Goal: Transaction & Acquisition: Purchase product/service

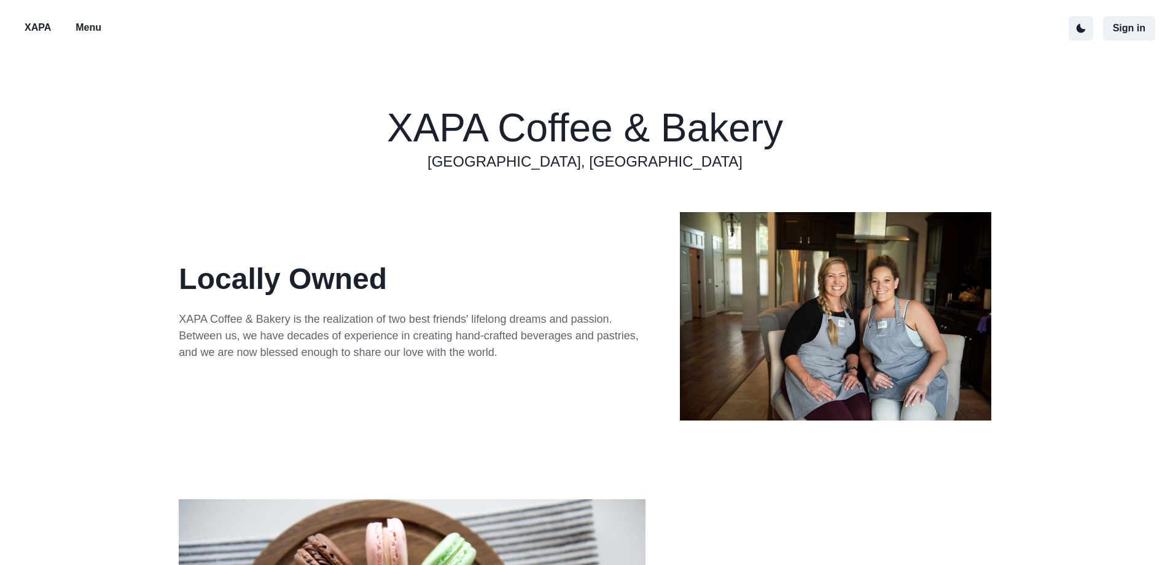
drag, startPoint x: 77, startPoint y: 31, endPoint x: 84, endPoint y: 33, distance: 7.6
click at [77, 32] on p "Menu" at bounding box center [89, 27] width 26 height 15
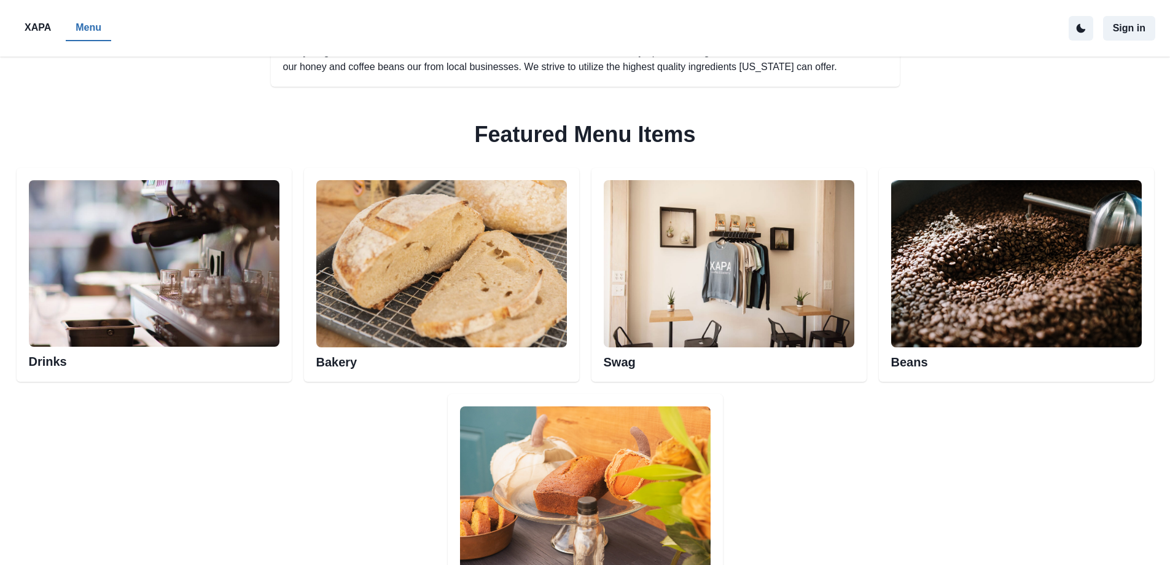
scroll to position [553, 0]
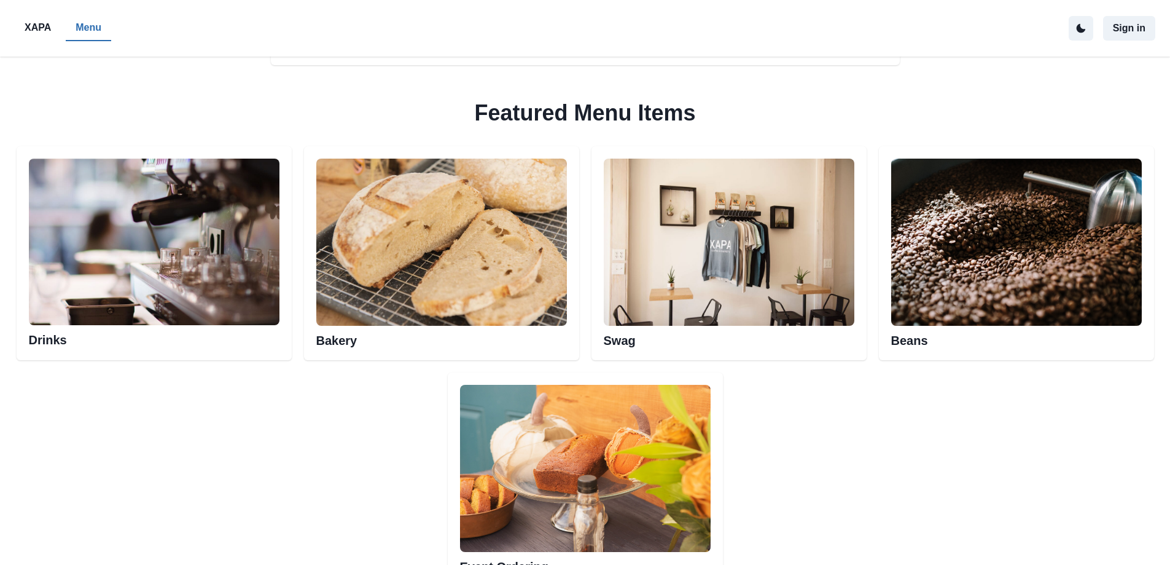
click at [229, 276] on img at bounding box center [154, 242] width 251 height 167
click at [216, 343] on h2 "Drinks" at bounding box center [154, 336] width 251 height 22
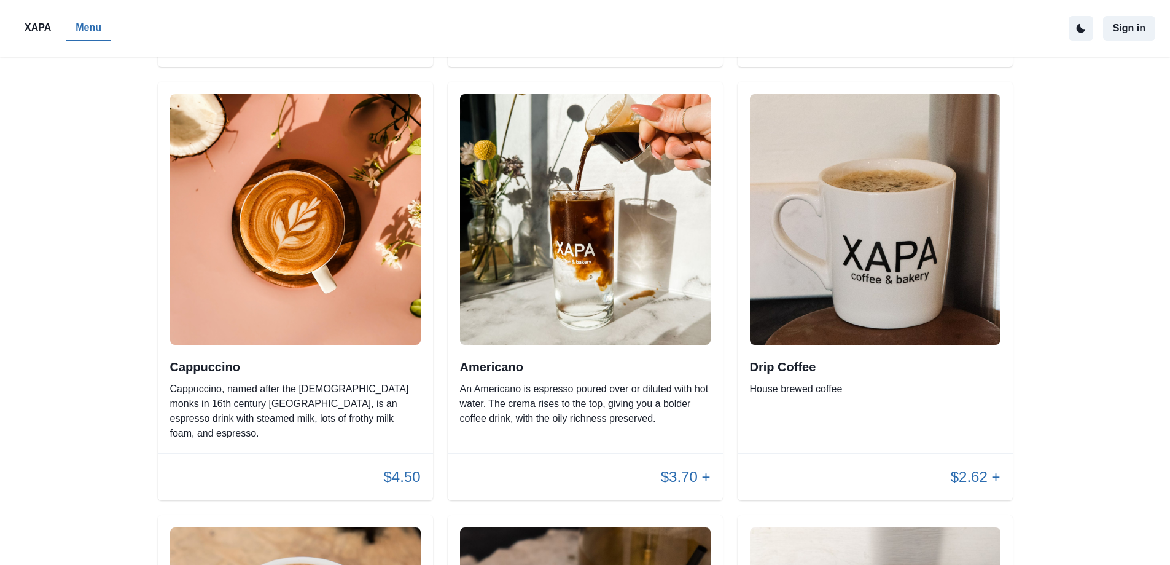
scroll to position [553, 0]
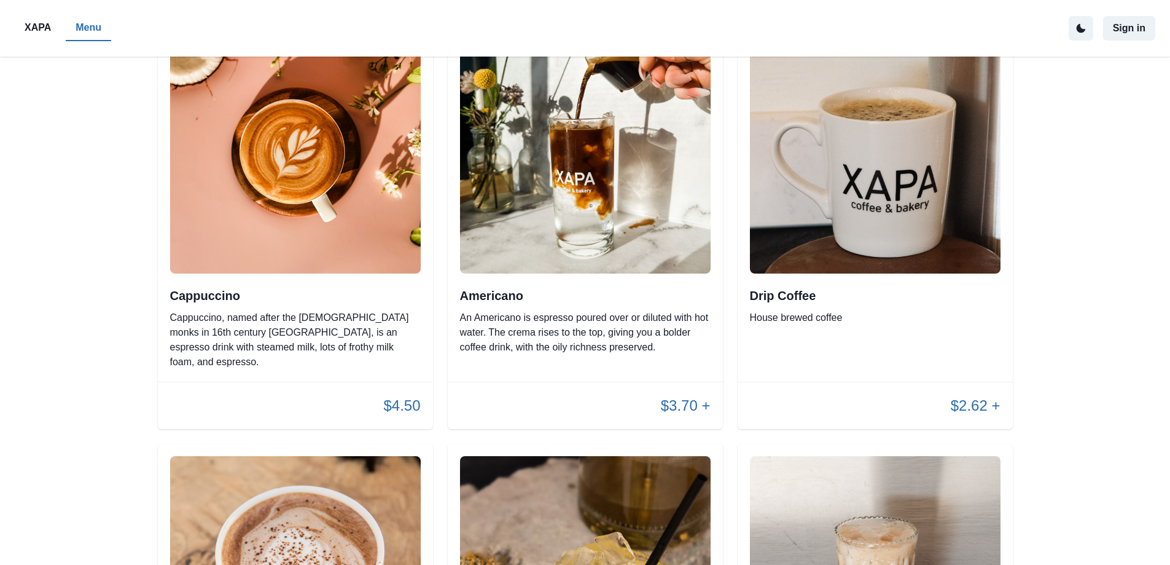
click at [625, 259] on img at bounding box center [585, 148] width 251 height 251
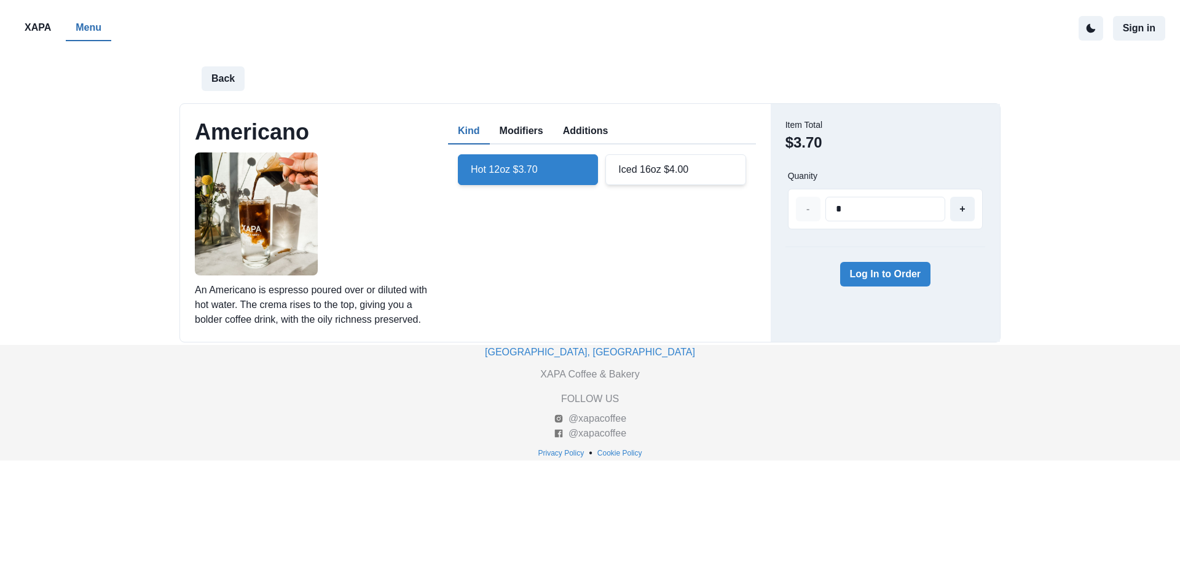
click at [515, 166] on div "Hot 12oz $3.70" at bounding box center [528, 169] width 140 height 31
click at [872, 267] on button "Log In to Order" at bounding box center [885, 274] width 91 height 25
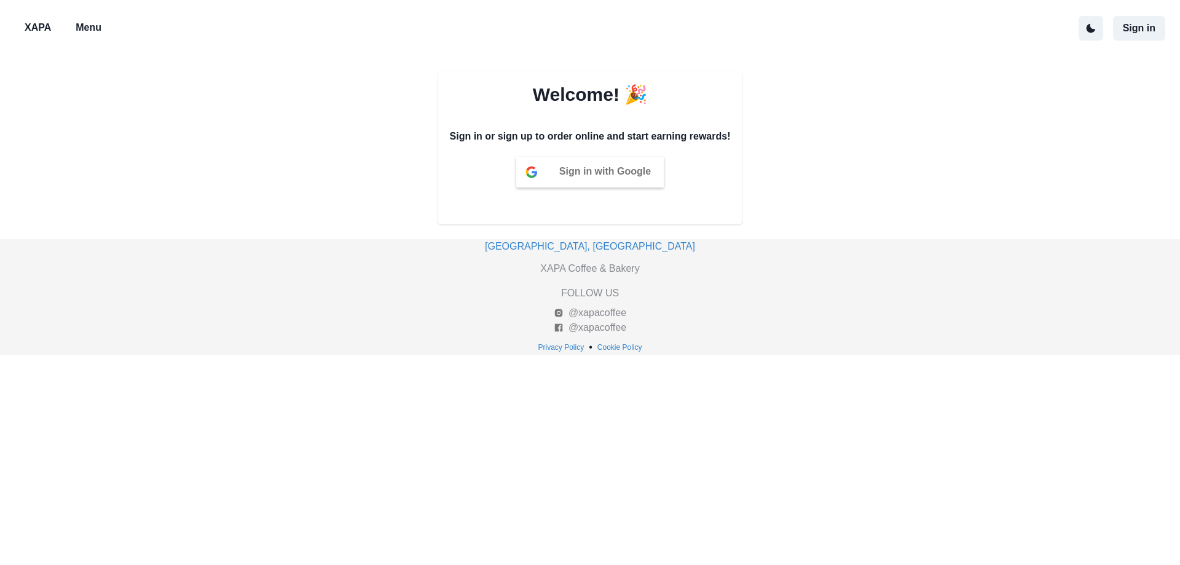
click at [90, 29] on p "Menu" at bounding box center [89, 27] width 26 height 15
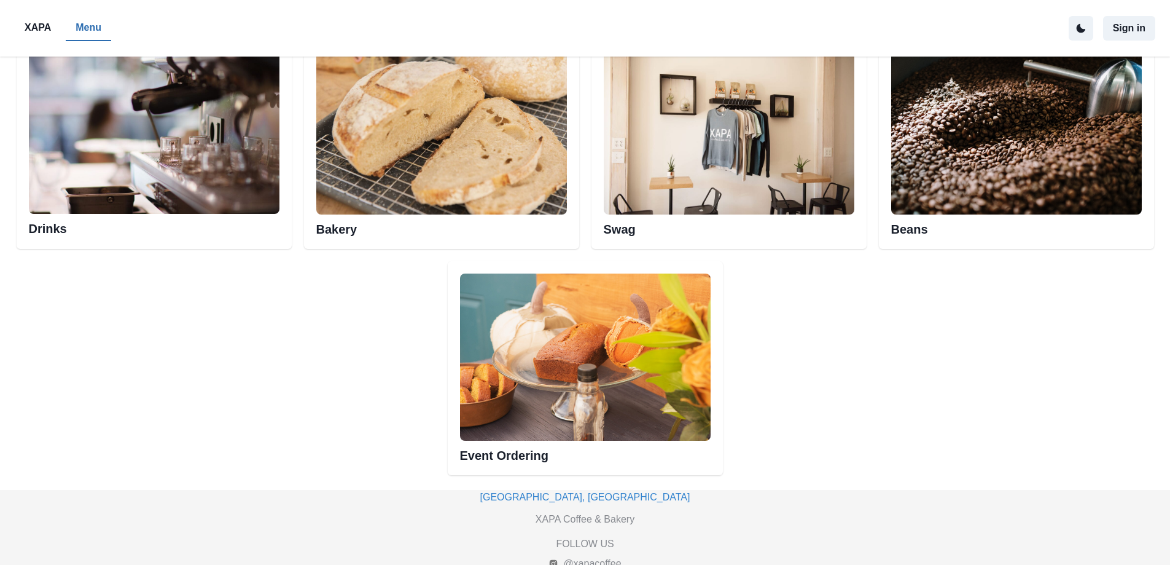
scroll to position [676, 0]
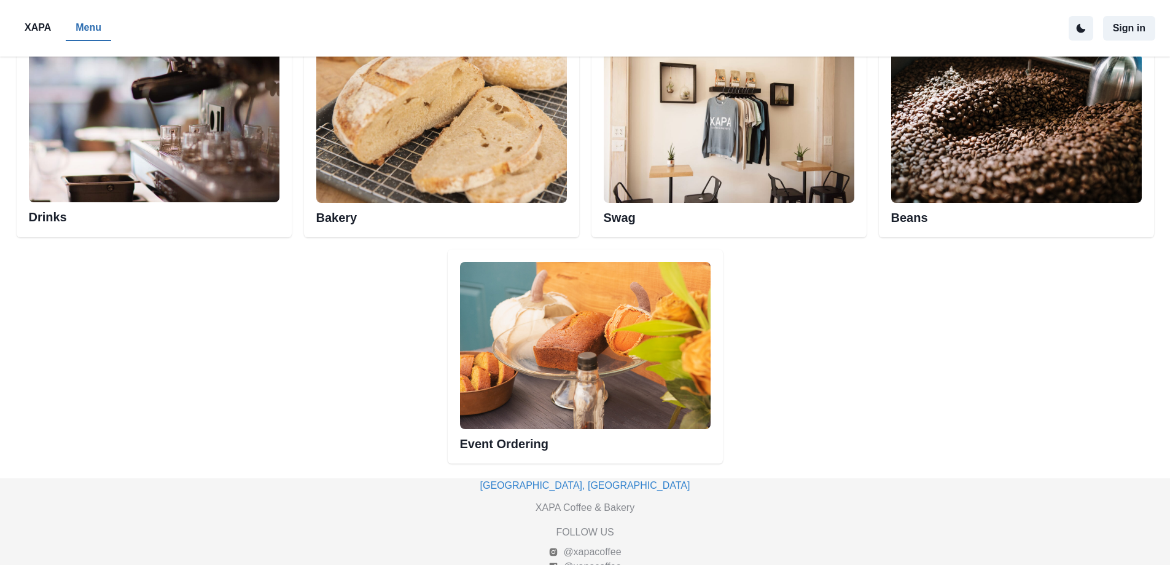
click at [160, 116] on img at bounding box center [154, 119] width 251 height 167
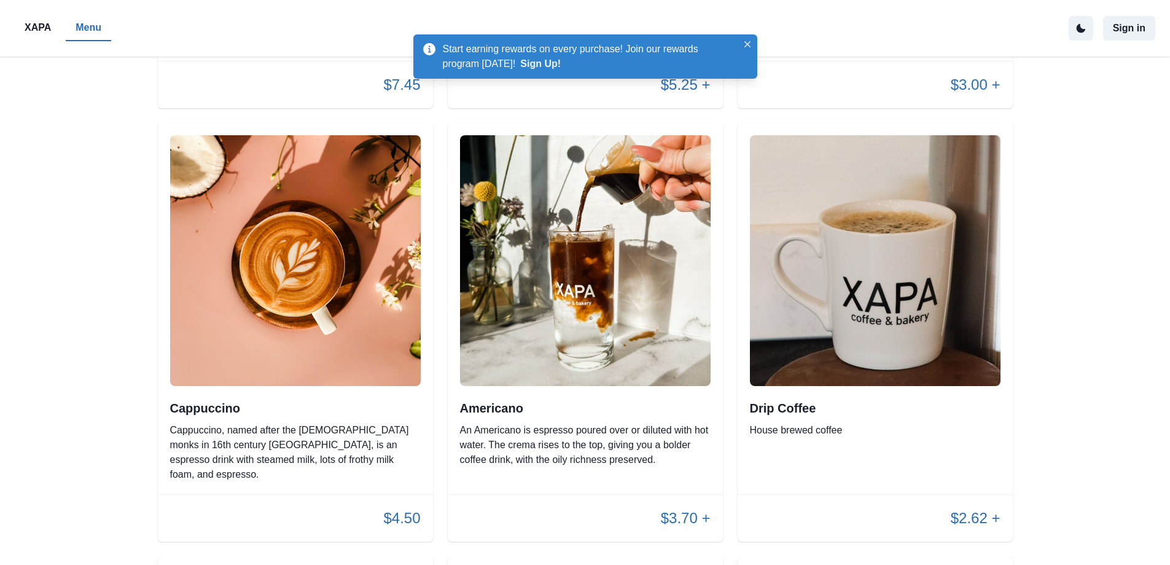
scroll to position [614, 0]
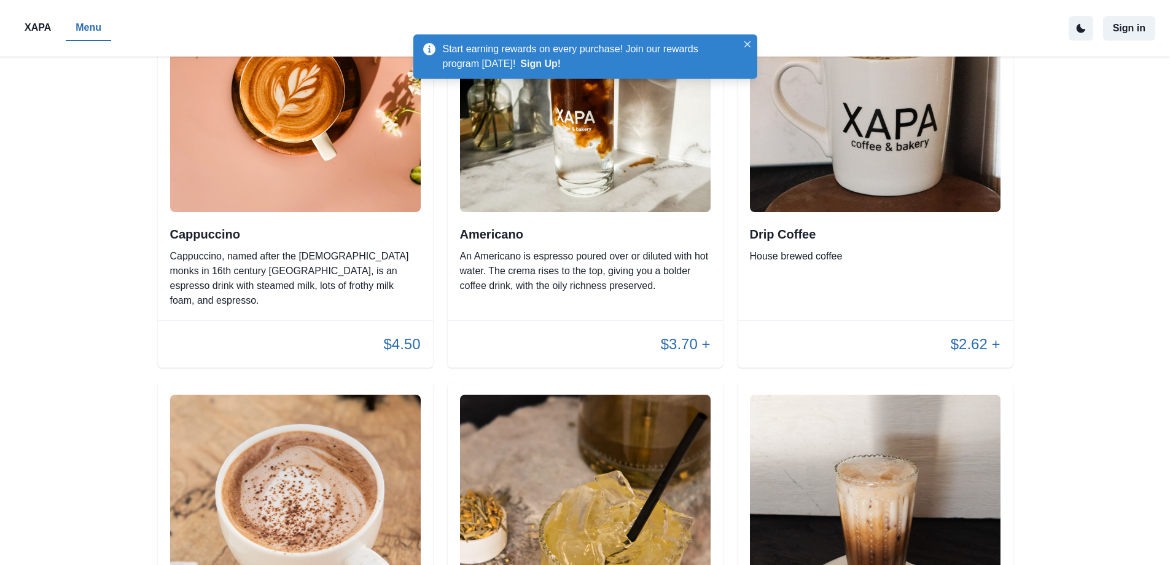
click at [656, 321] on div "$3.70 +" at bounding box center [585, 344] width 275 height 47
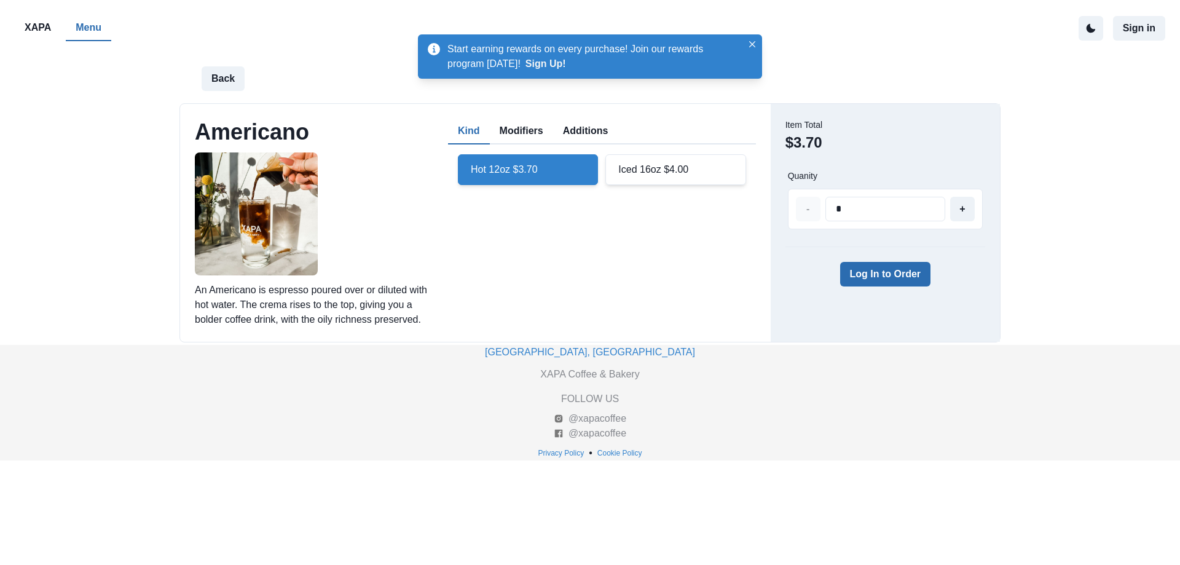
click at [869, 267] on button "Log In to Order" at bounding box center [885, 274] width 91 height 25
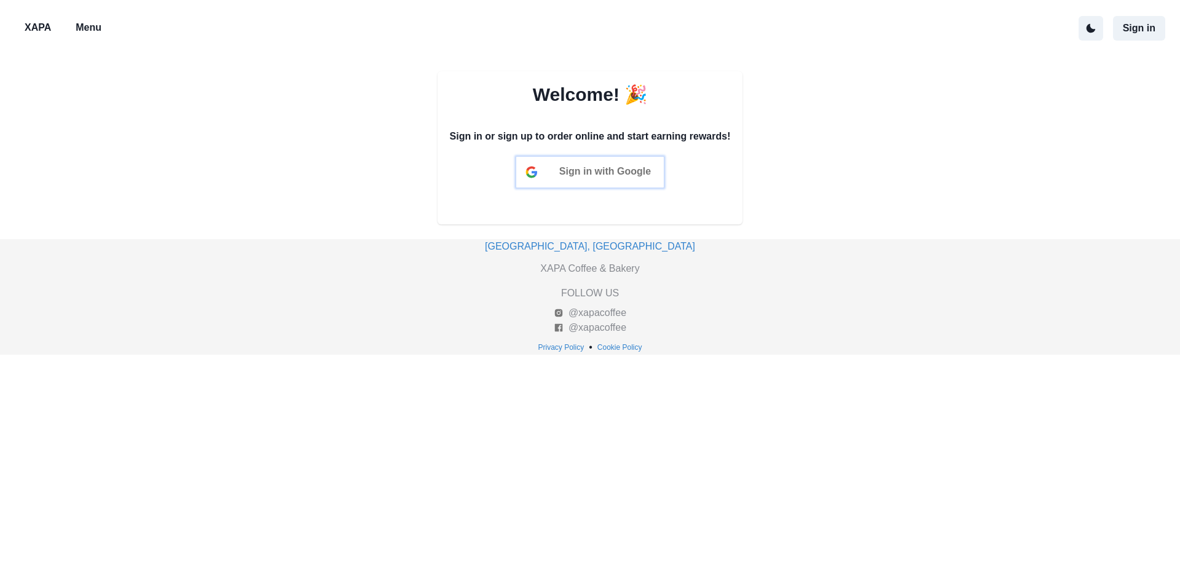
click at [609, 177] on div "Sign in with Google" at bounding box center [589, 172] width 147 height 31
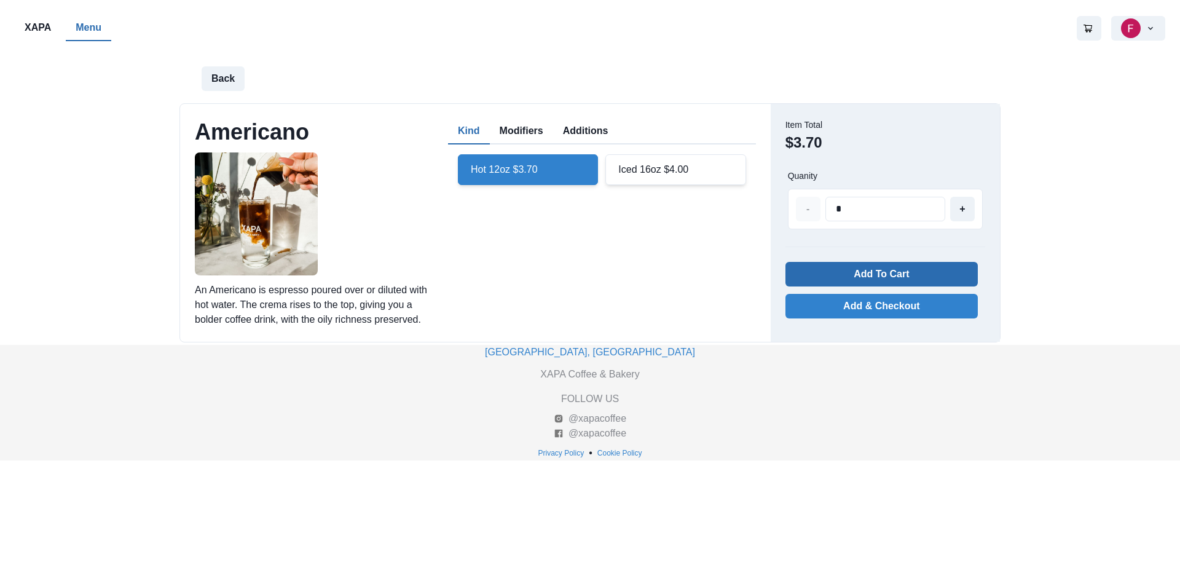
click at [878, 280] on button "Add To Cart" at bounding box center [881, 274] width 192 height 25
click at [225, 73] on button "Back" at bounding box center [223, 78] width 43 height 25
click at [213, 104] on div "Americano An Americano is espresso poured over or diluted with hot water. The c…" at bounding box center [475, 223] width 590 height 238
click at [224, 67] on button "Back" at bounding box center [223, 78] width 43 height 25
drag, startPoint x: 198, startPoint y: 92, endPoint x: 209, endPoint y: 82, distance: 14.3
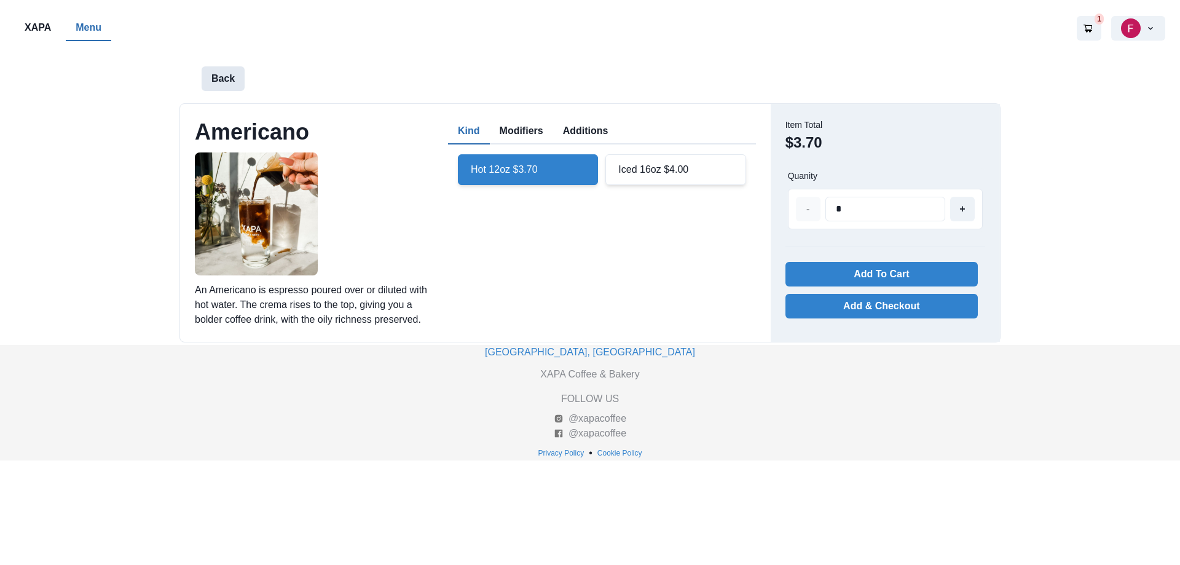
click at [202, 90] on div "Back" at bounding box center [590, 79] width 826 height 44
click at [211, 80] on button "Back" at bounding box center [223, 78] width 43 height 25
click at [78, 28] on p "Menu" at bounding box center [89, 27] width 26 height 15
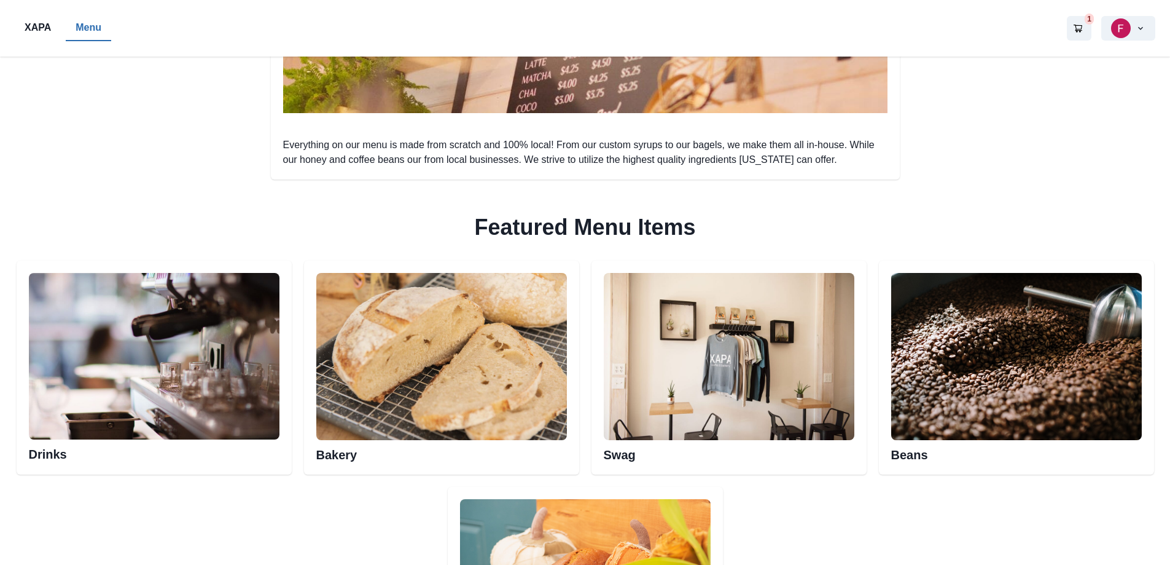
scroll to position [553, 0]
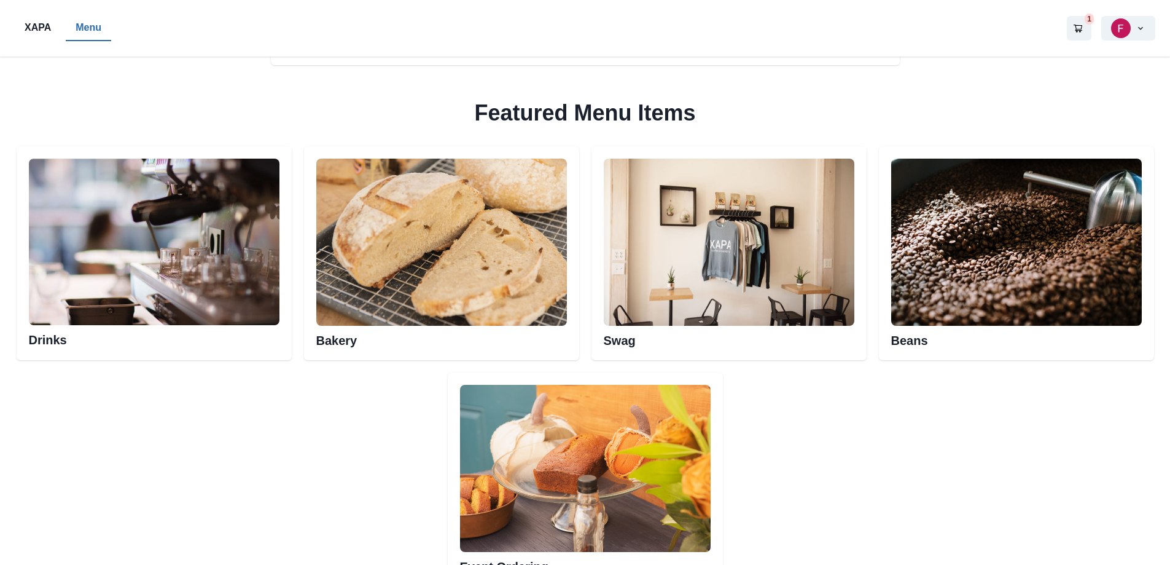
click at [167, 224] on img at bounding box center [154, 242] width 251 height 167
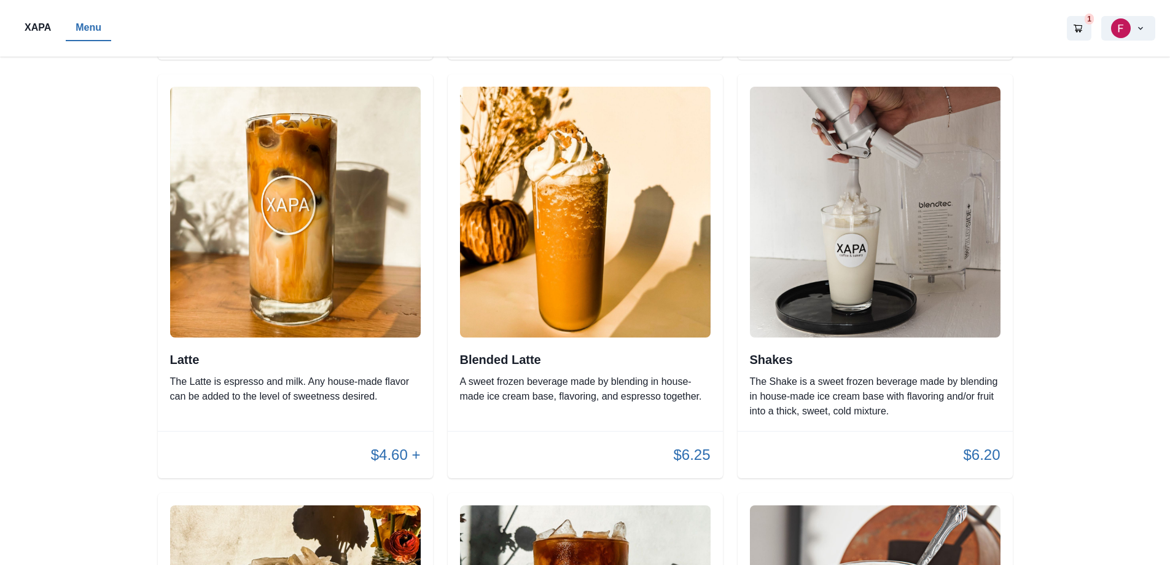
scroll to position [1474, 0]
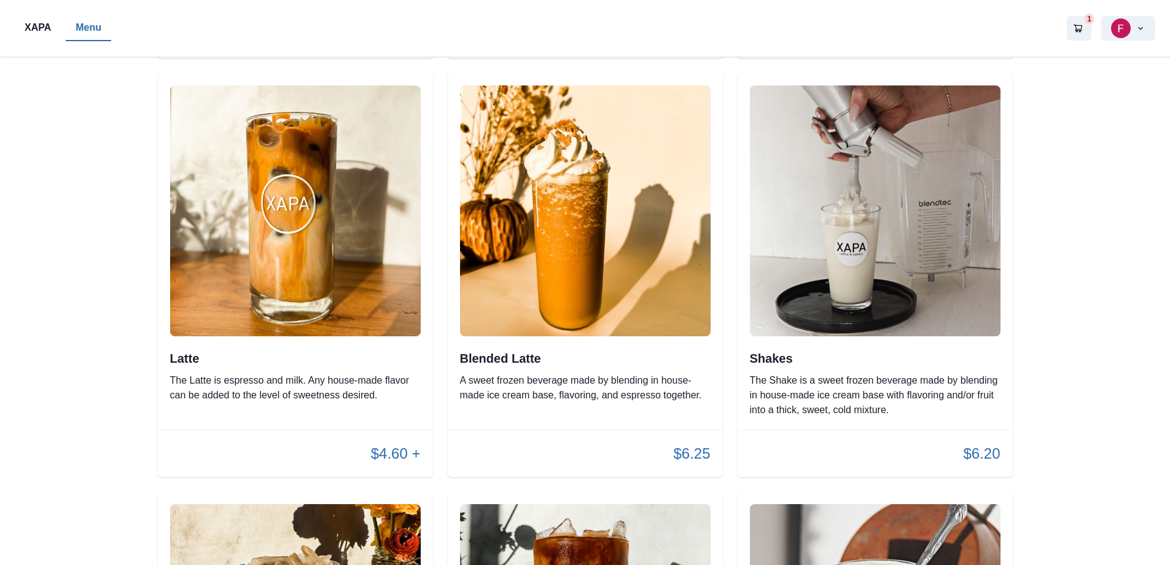
click at [310, 430] on div "$4.60 +" at bounding box center [295, 453] width 275 height 47
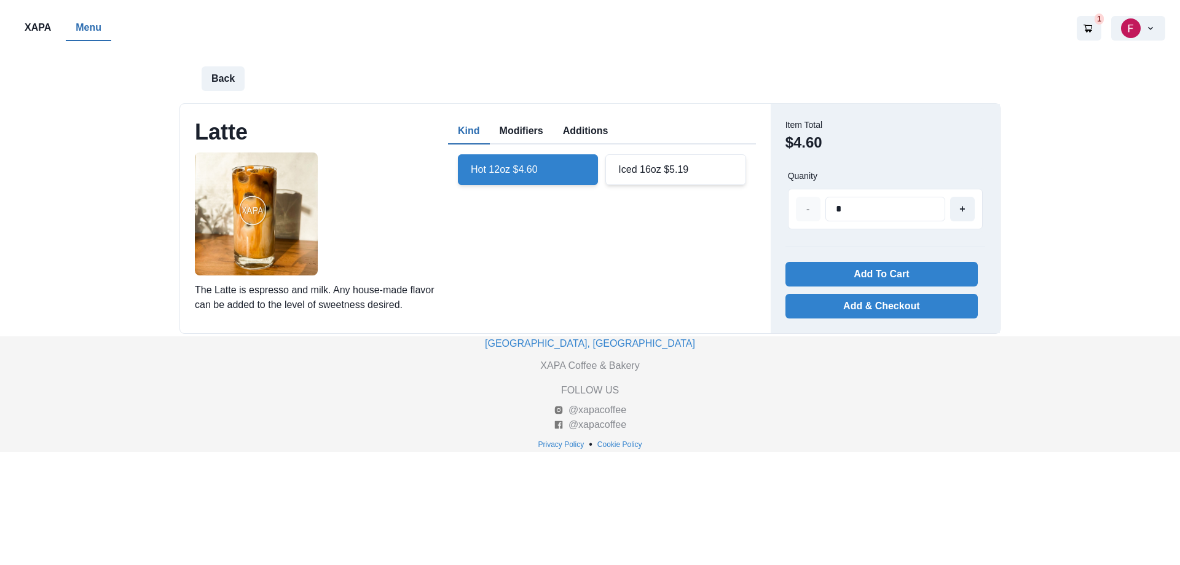
click at [518, 127] on button "Modifiers" at bounding box center [521, 132] width 63 height 26
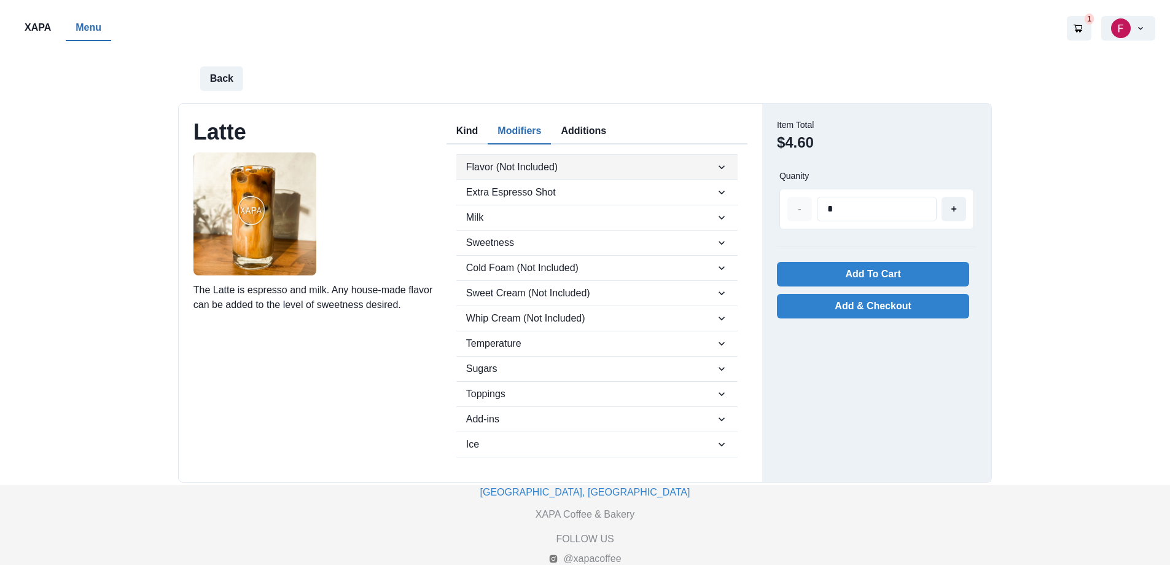
click at [718, 172] on icon "button" at bounding box center [722, 167] width 12 height 12
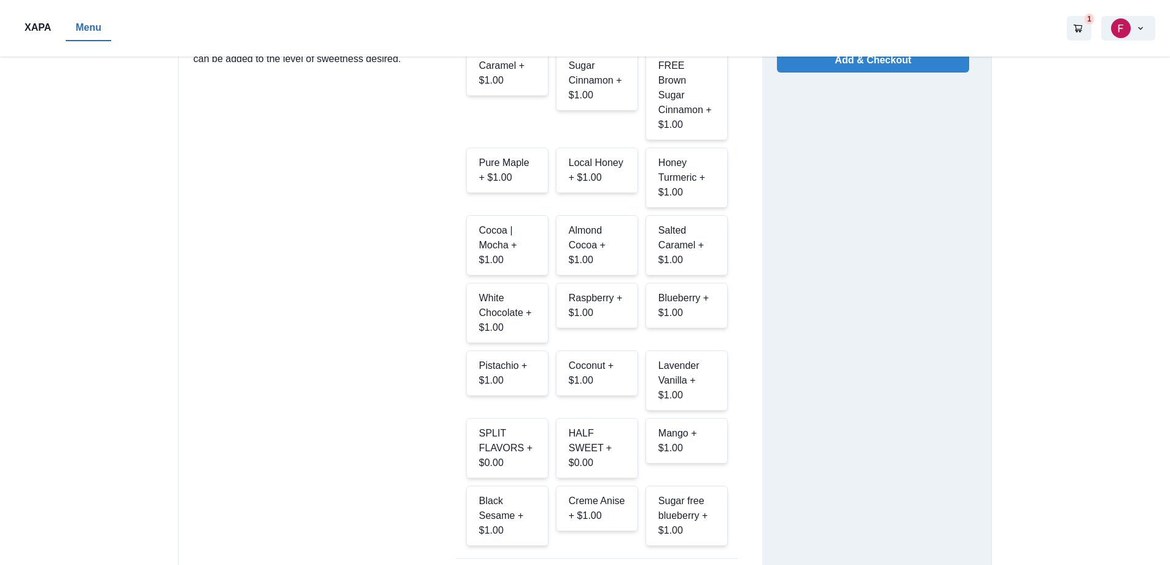
scroll to position [184, 0]
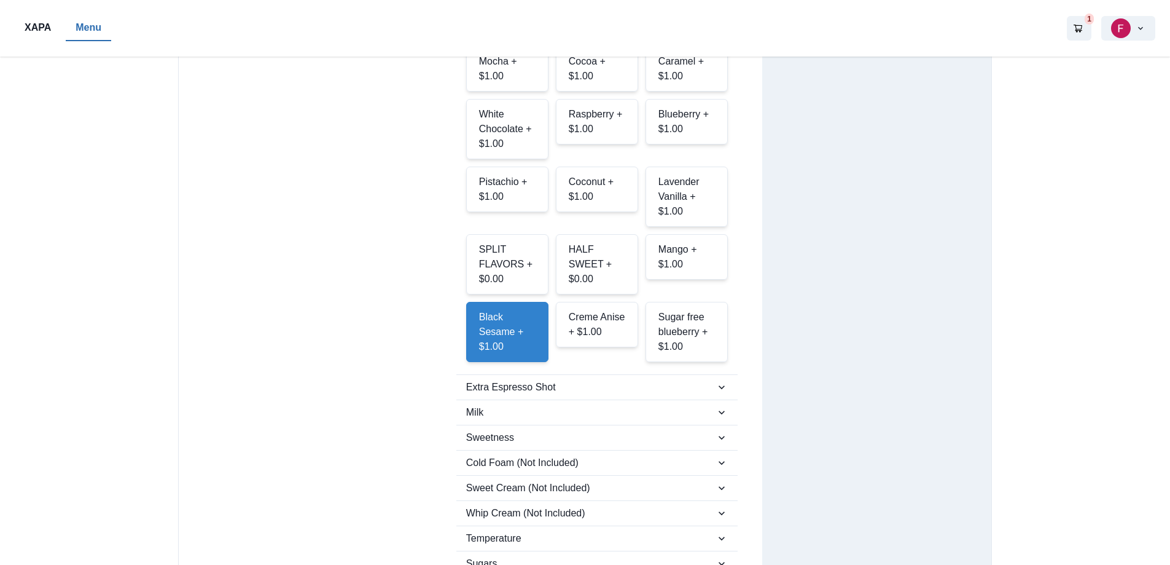
scroll to position [430, 0]
click at [529, 404] on span "Milk" at bounding box center [590, 411] width 249 height 15
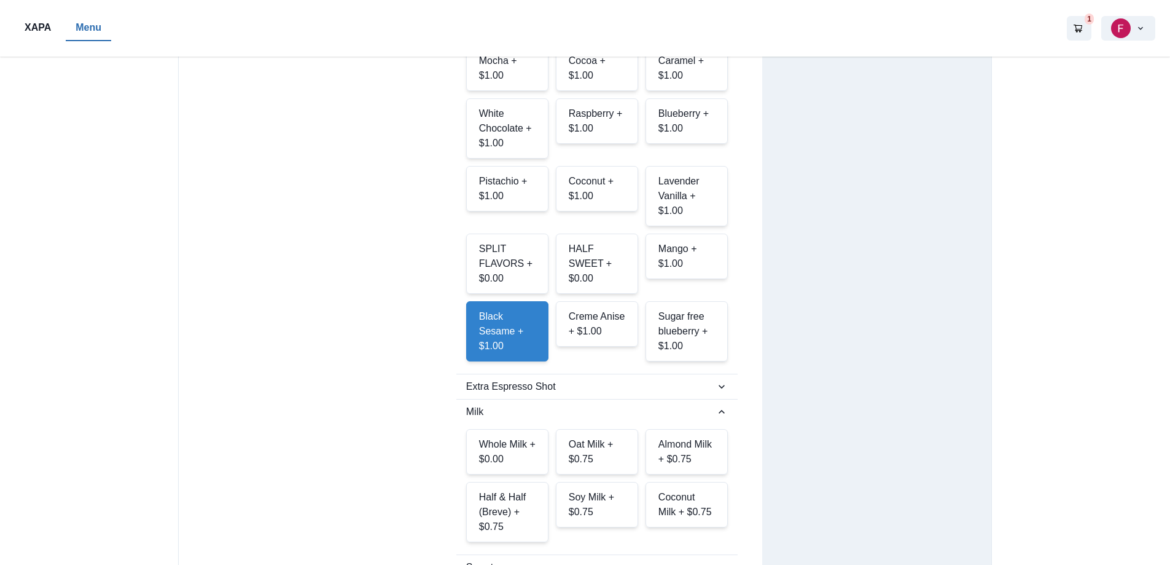
click at [581, 429] on div "Oat Milk + $0.75" at bounding box center [597, 451] width 82 height 45
click at [588, 404] on span "Milk" at bounding box center [590, 411] width 249 height 15
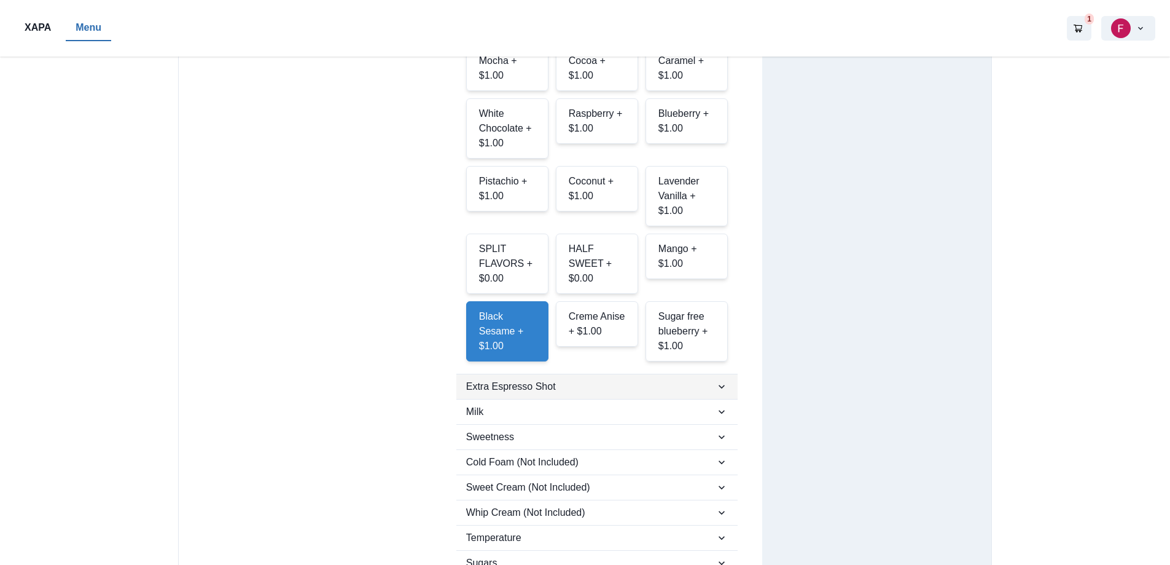
click at [578, 374] on button "Extra Espresso Shot" at bounding box center [596, 386] width 281 height 25
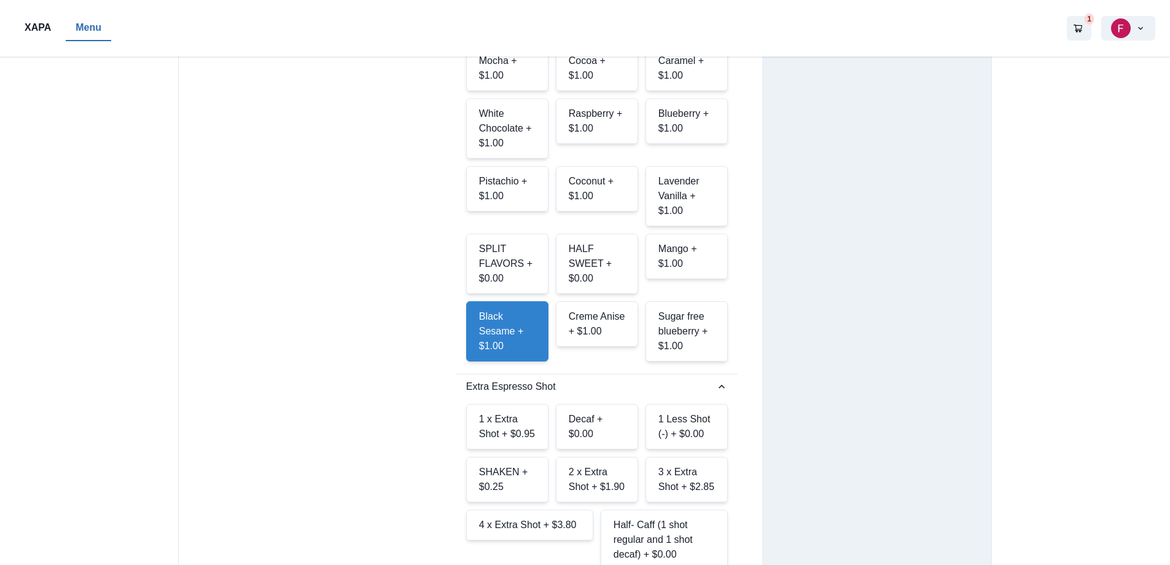
click at [517, 404] on div "1 x Extra Shot + $0.95" at bounding box center [507, 426] width 82 height 45
click at [561, 379] on span "Extra Espresso Shot" at bounding box center [590, 386] width 249 height 15
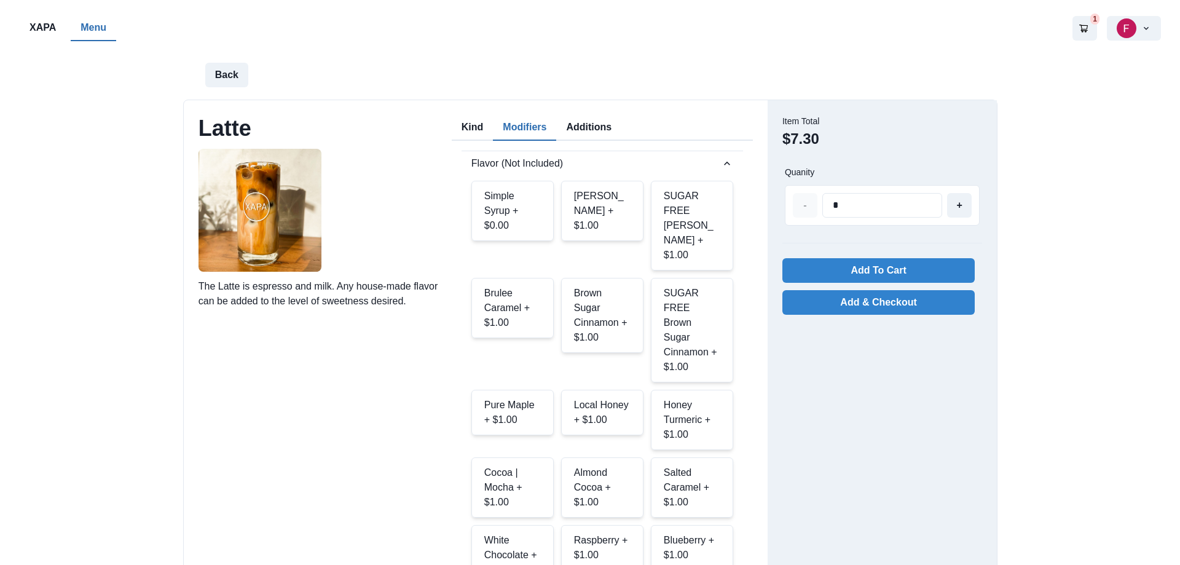
scroll to position [0, 0]
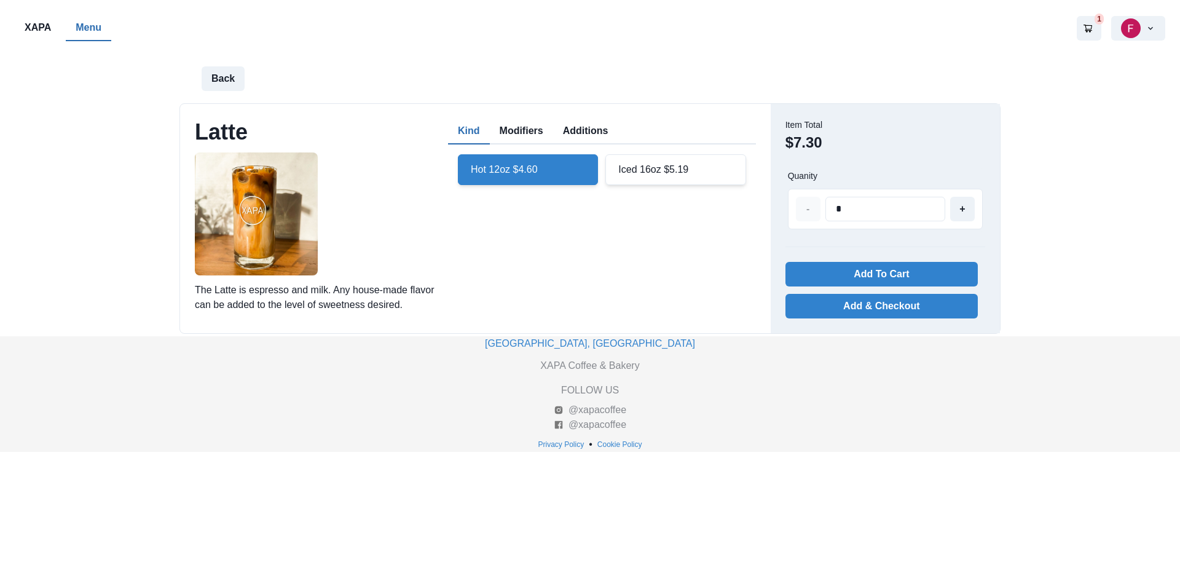
click at [483, 129] on button "Kind" at bounding box center [469, 132] width 42 height 26
click at [876, 275] on button "Add To Cart" at bounding box center [881, 274] width 192 height 25
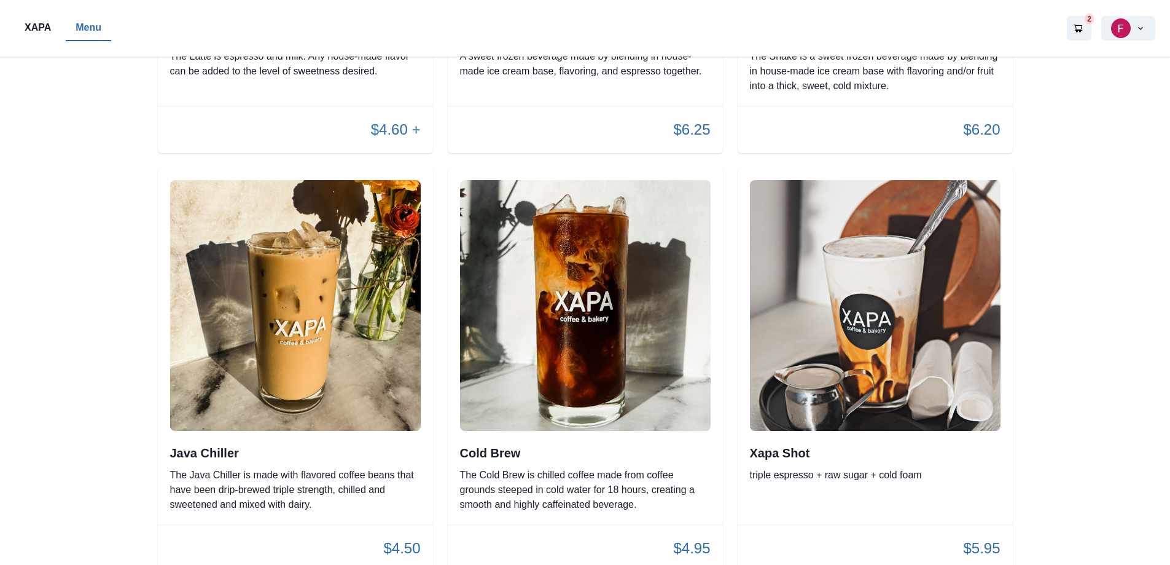
scroll to position [1782, 0]
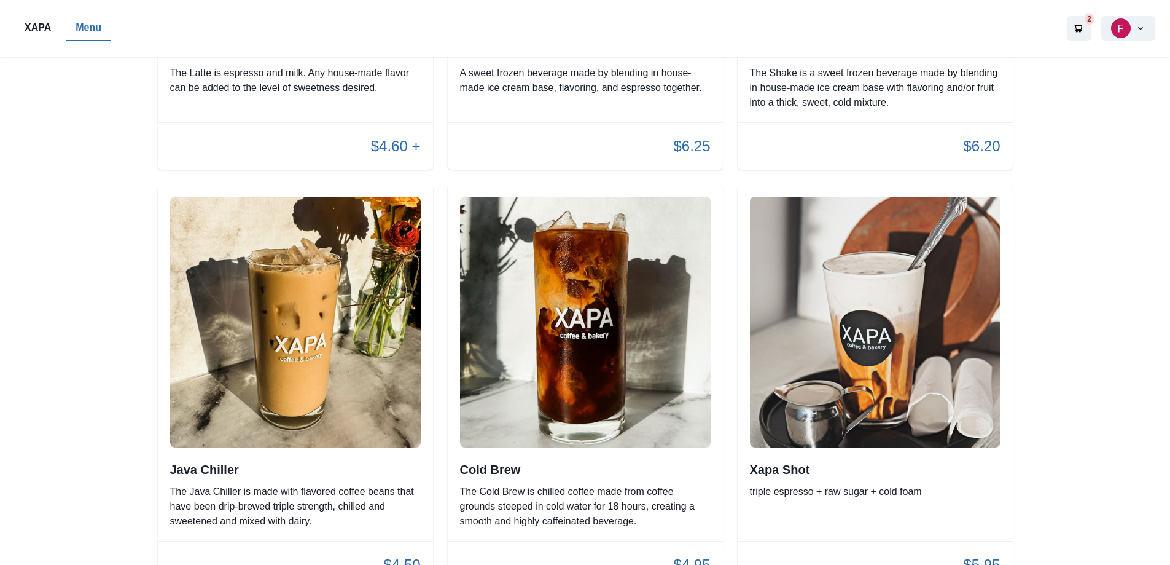
click at [374, 518] on div "Java Chiller The Java Chiller is made with flavored coffee beans that have been…" at bounding box center [295, 362] width 275 height 356
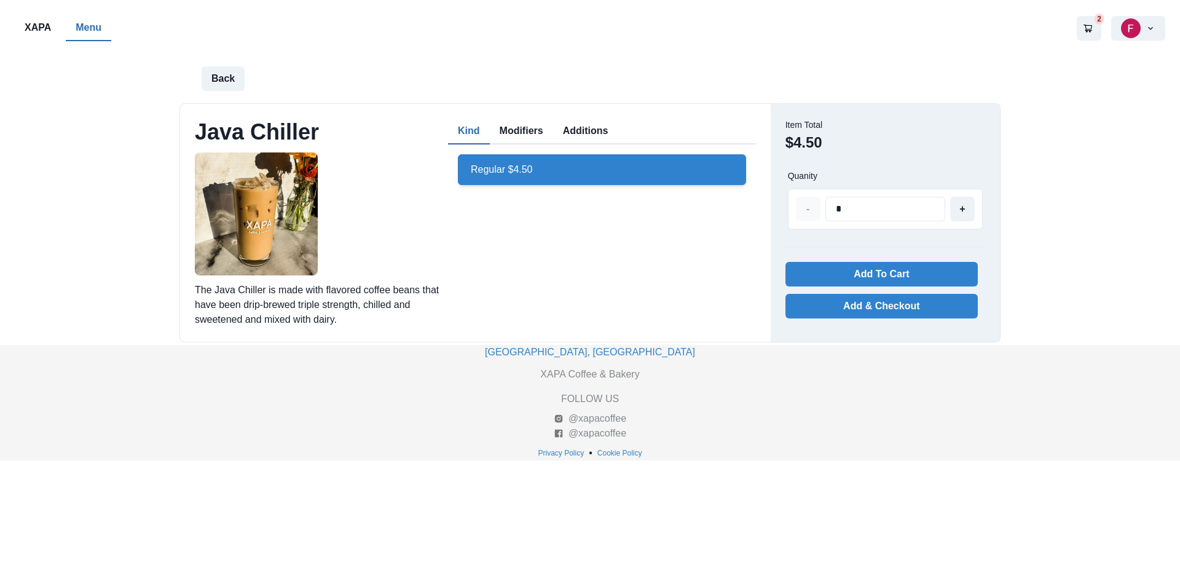
drag, startPoint x: 528, startPoint y: 128, endPoint x: 531, endPoint y: 134, distance: 6.3
click at [528, 130] on button "Modifiers" at bounding box center [521, 132] width 63 height 26
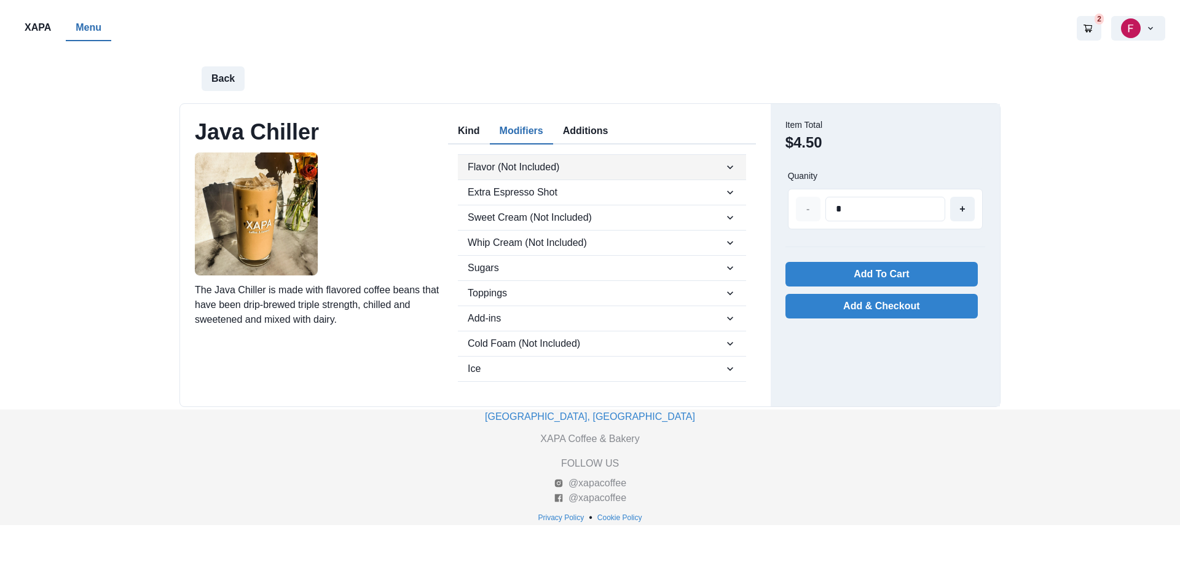
click at [633, 164] on span "Flavor (Not Included)" at bounding box center [596, 167] width 256 height 15
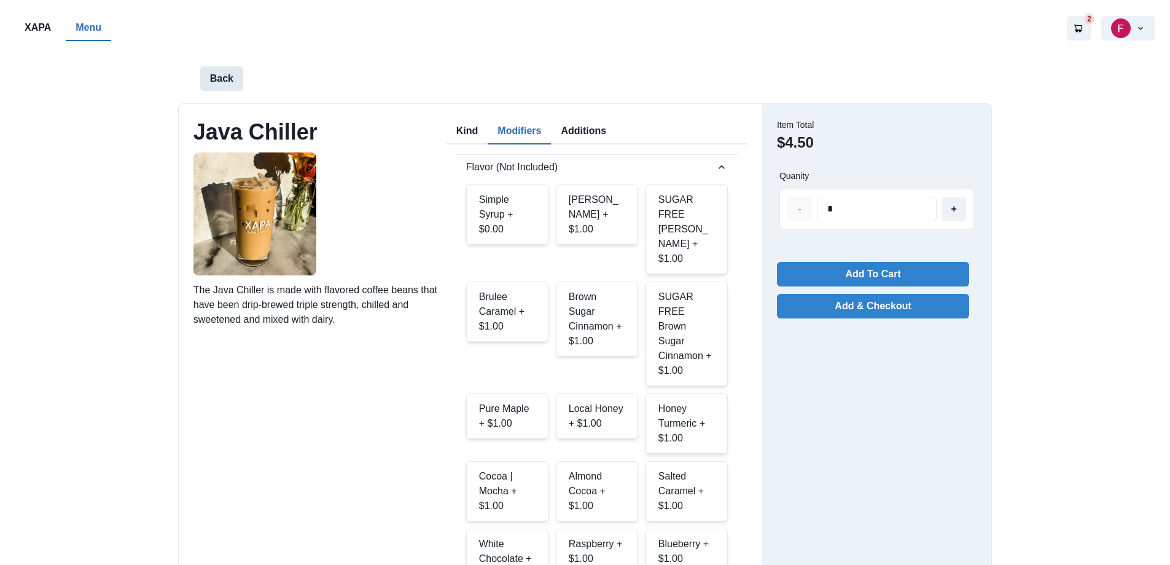
click at [228, 78] on button "Back" at bounding box center [221, 78] width 43 height 25
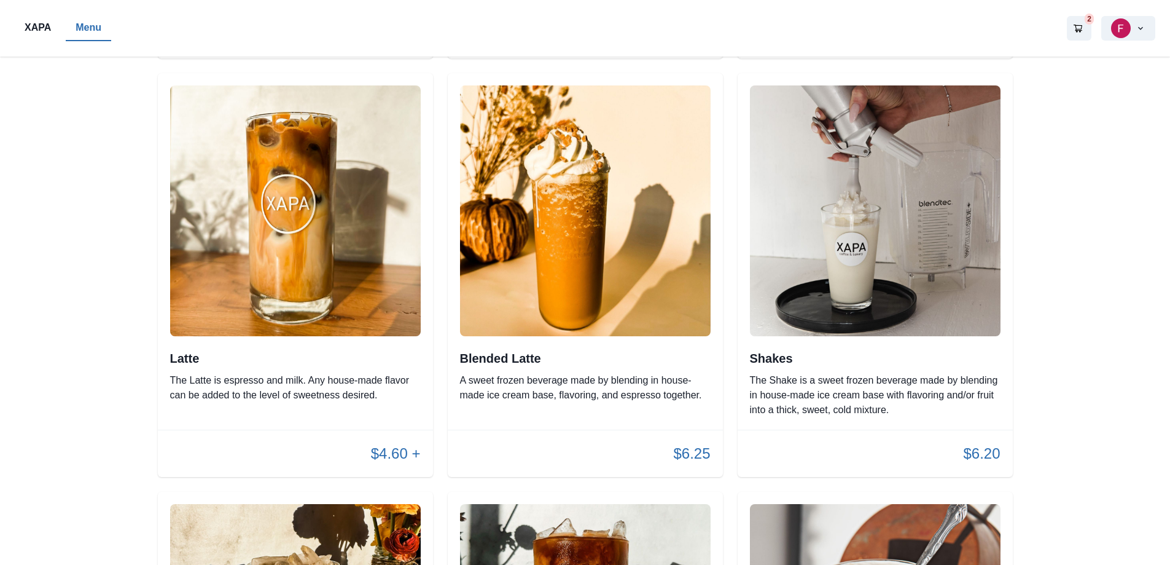
scroll to position [1413, 0]
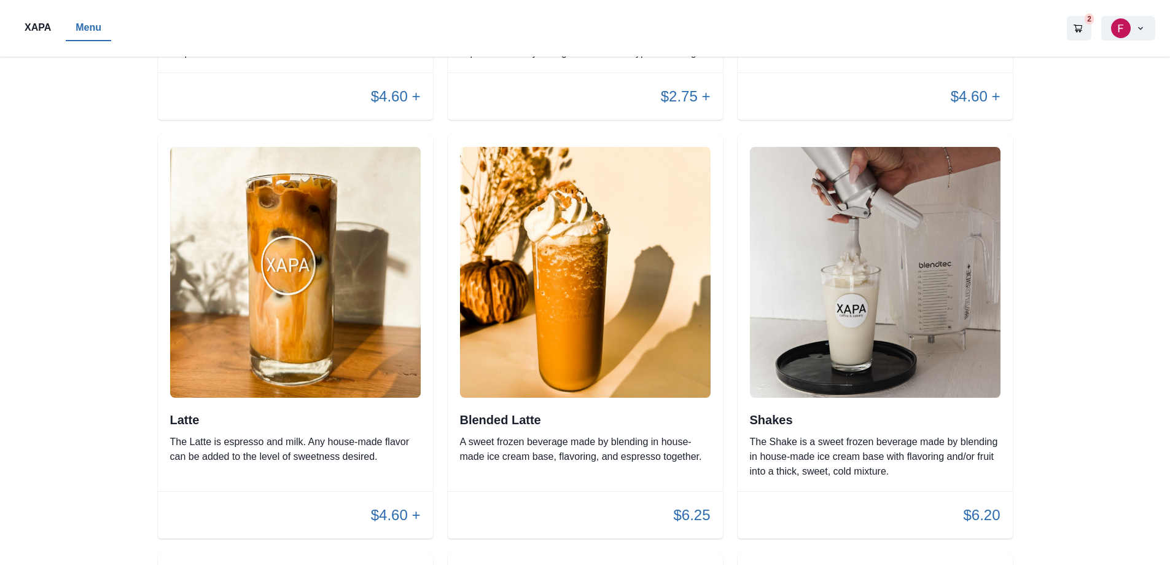
click at [399, 412] on h2 "Latte" at bounding box center [295, 419] width 251 height 15
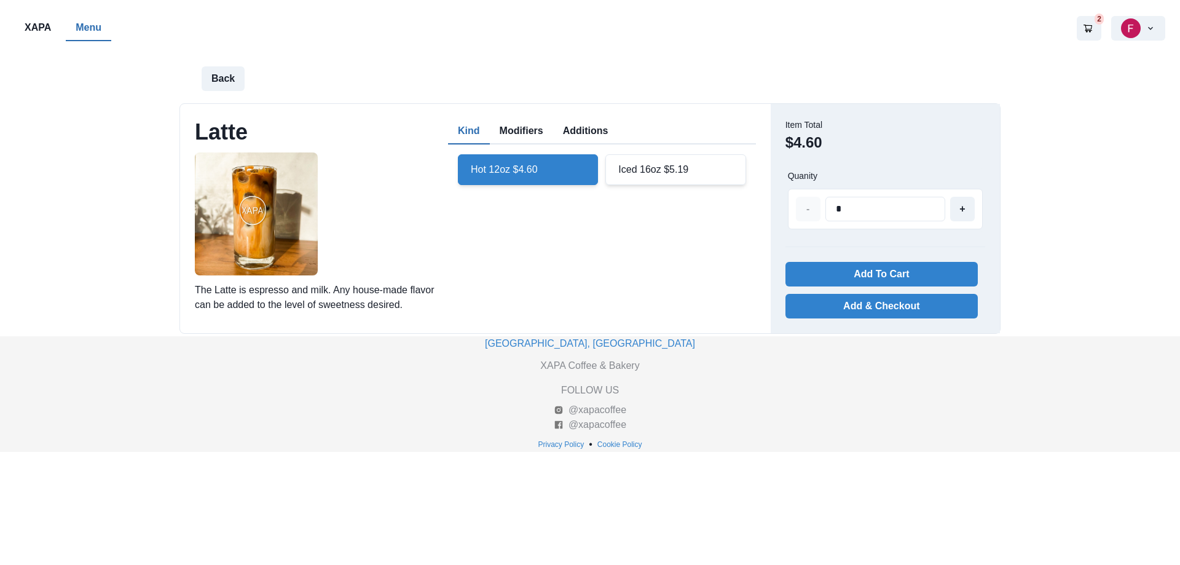
click at [662, 171] on div "Iced 16oz $5.19" at bounding box center [675, 169] width 140 height 31
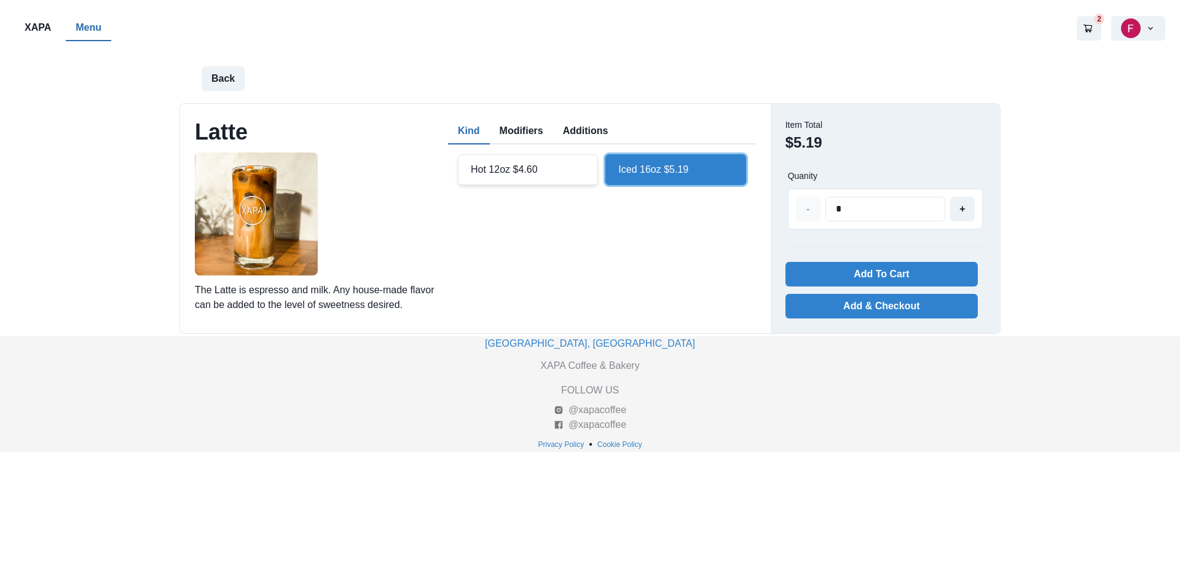
click at [504, 134] on button "Modifiers" at bounding box center [521, 132] width 63 height 26
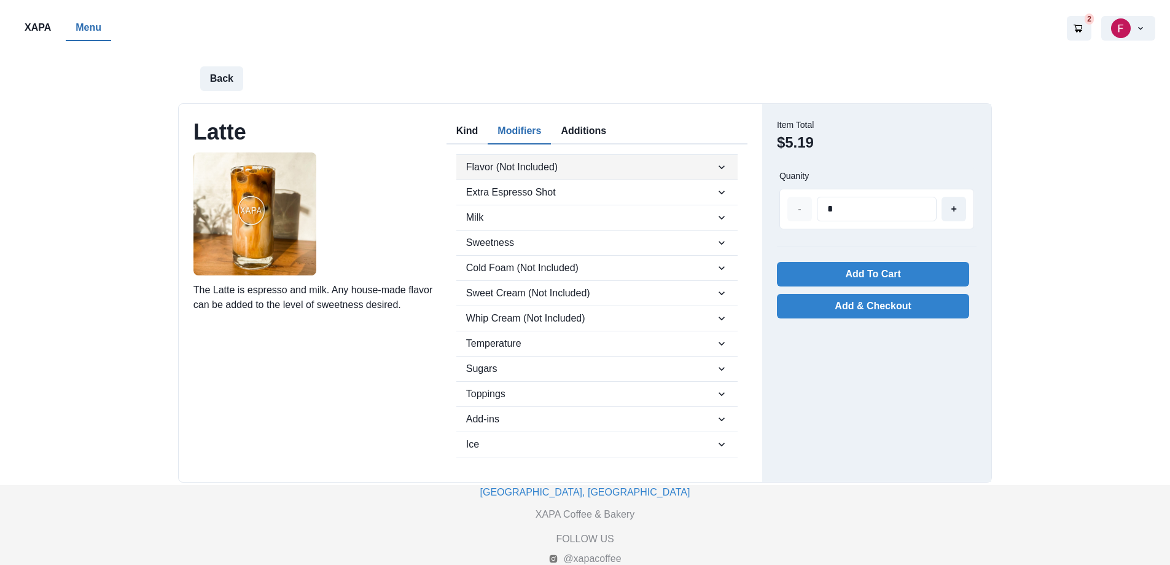
click at [528, 168] on span "Flavor (Not Included)" at bounding box center [590, 167] width 249 height 15
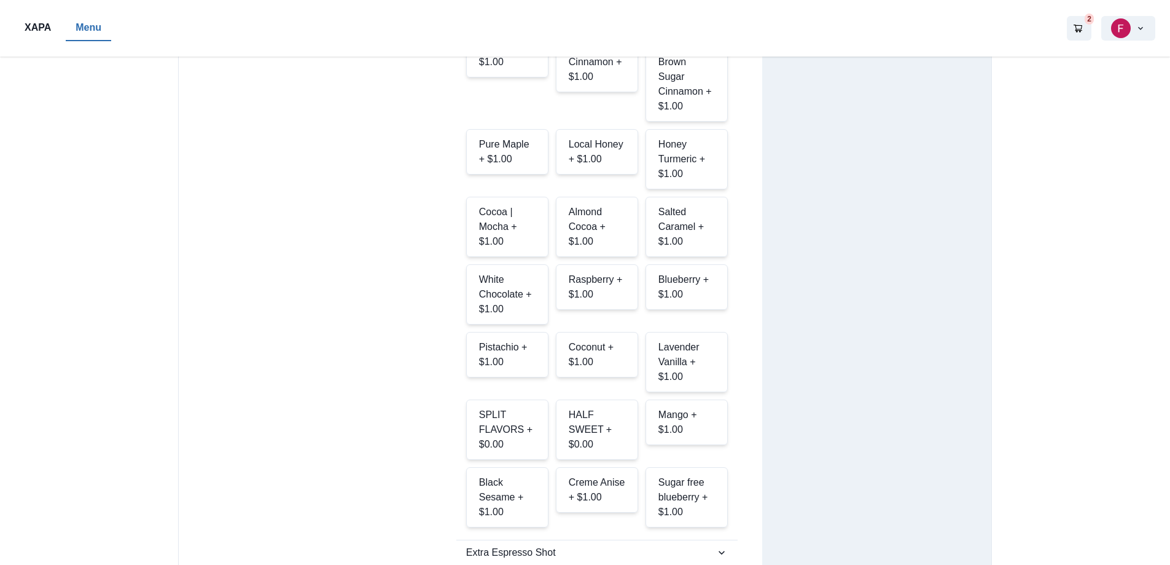
scroll to position [246, 0]
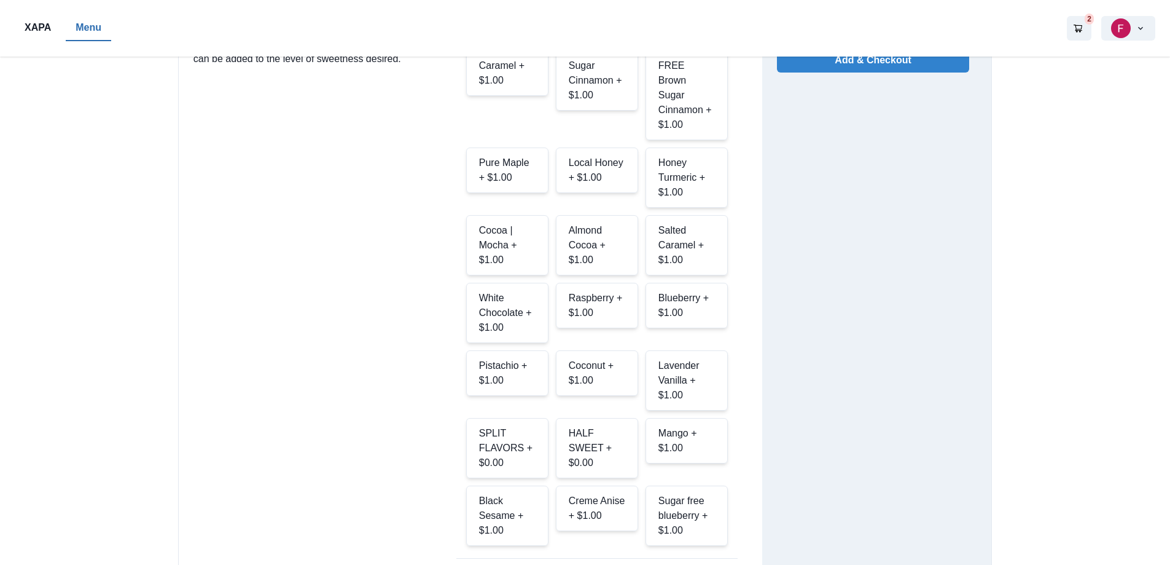
click at [538, 283] on div "White Chocolate + $1.00" at bounding box center [507, 313] width 82 height 60
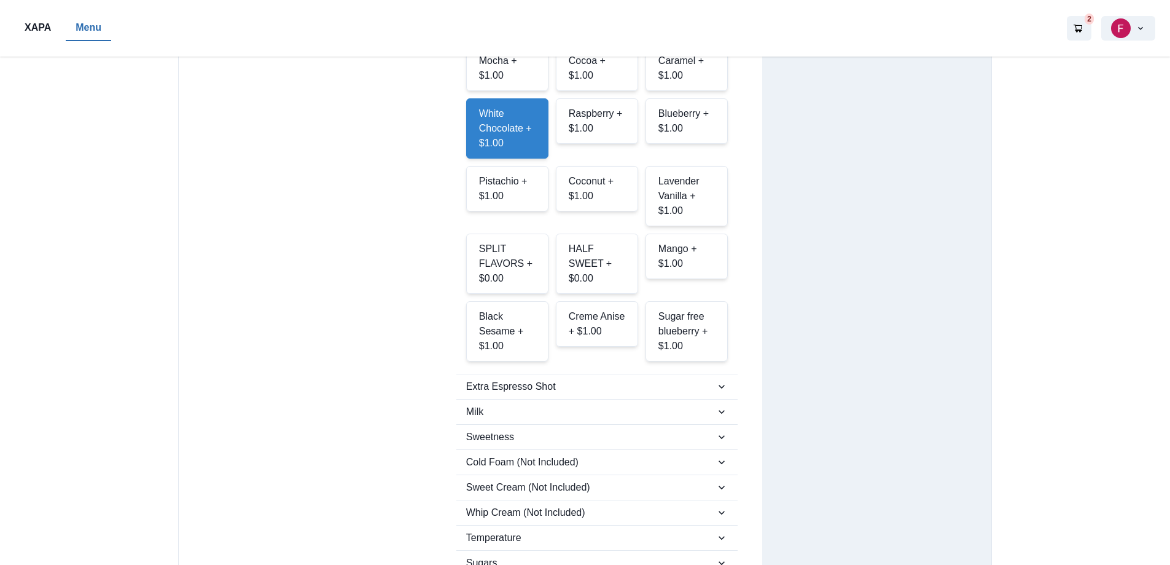
scroll to position [491, 0]
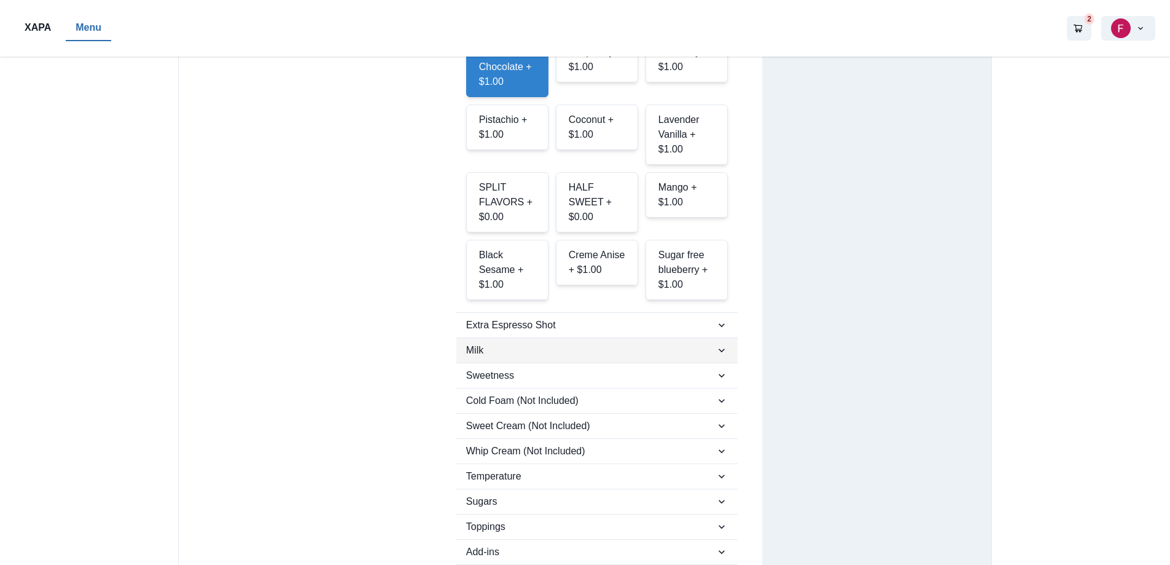
click at [637, 343] on span "Milk" at bounding box center [590, 350] width 249 height 15
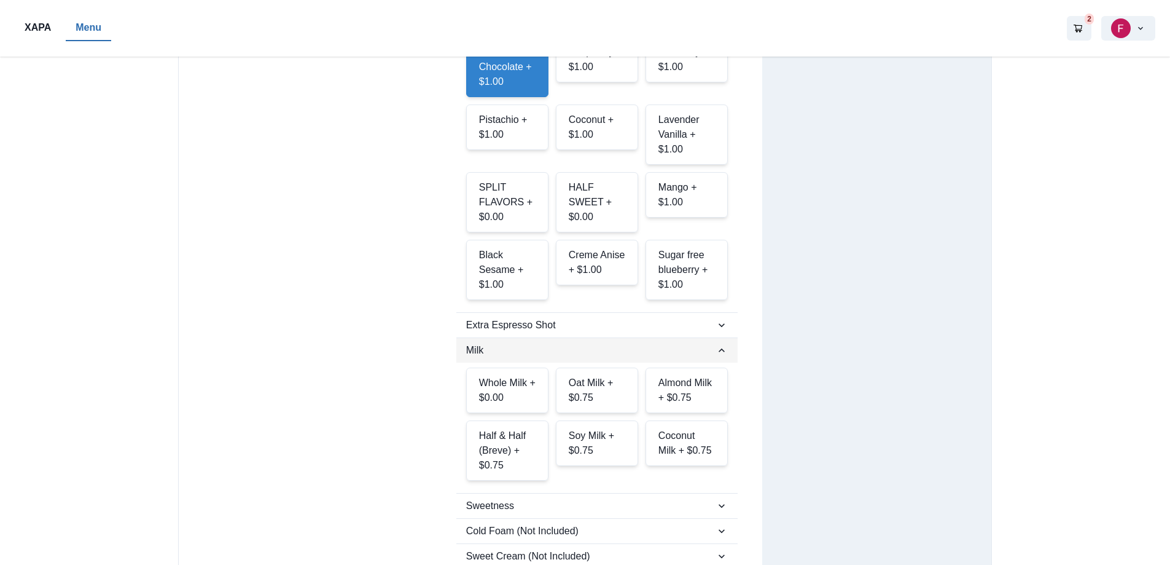
click at [637, 343] on span "Milk" at bounding box center [590, 350] width 249 height 15
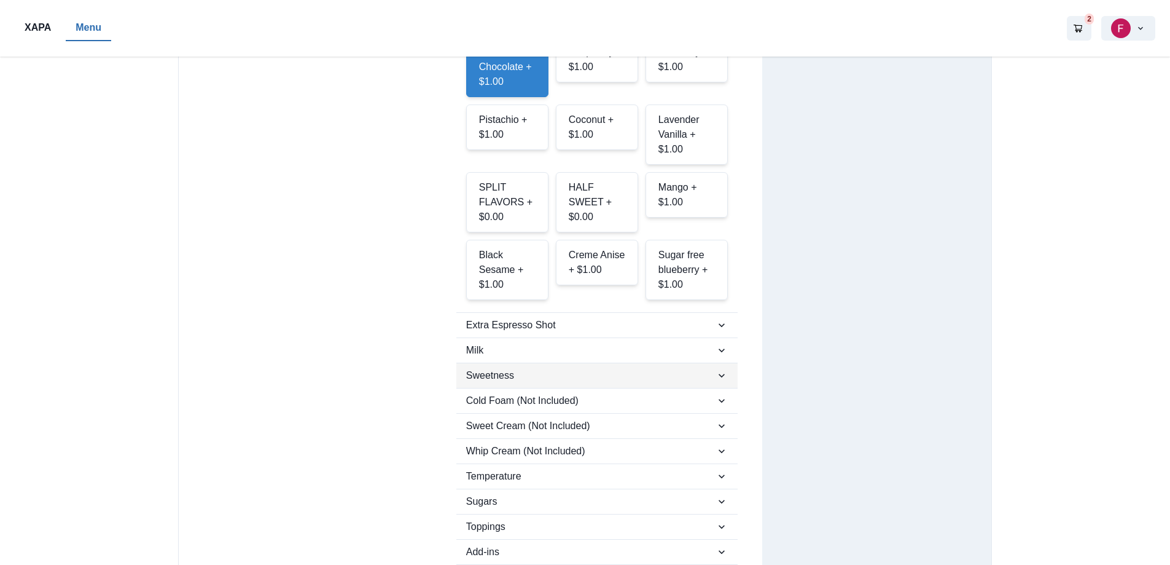
click at [617, 368] on span "Sweetness" at bounding box center [590, 375] width 249 height 15
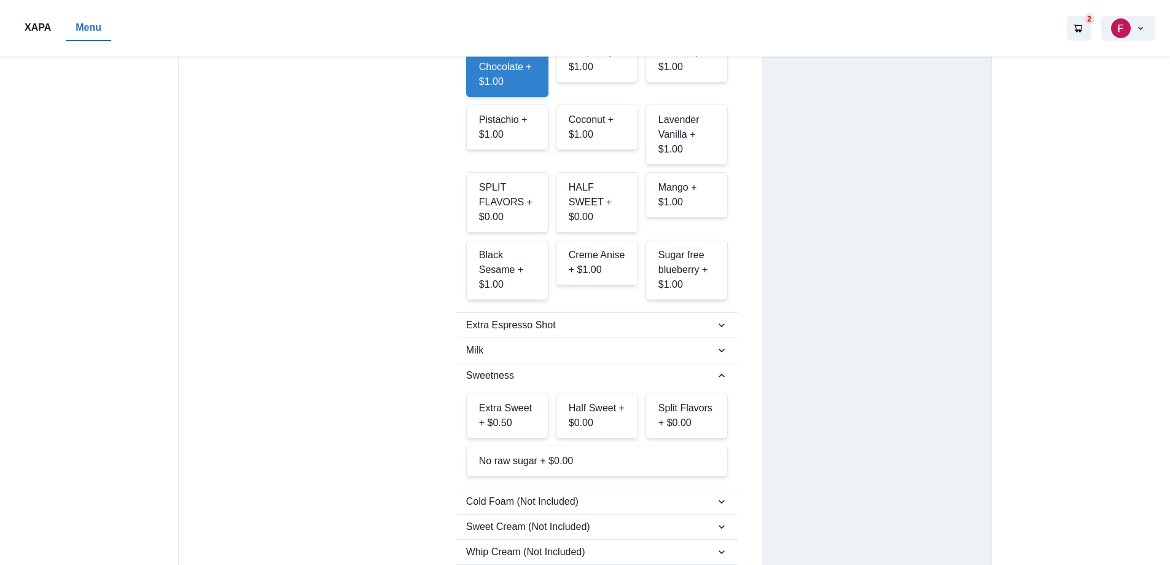
click at [522, 393] on div "Extra Sweet + $0.50" at bounding box center [507, 415] width 82 height 45
click at [593, 368] on span "Sweetness" at bounding box center [590, 375] width 249 height 15
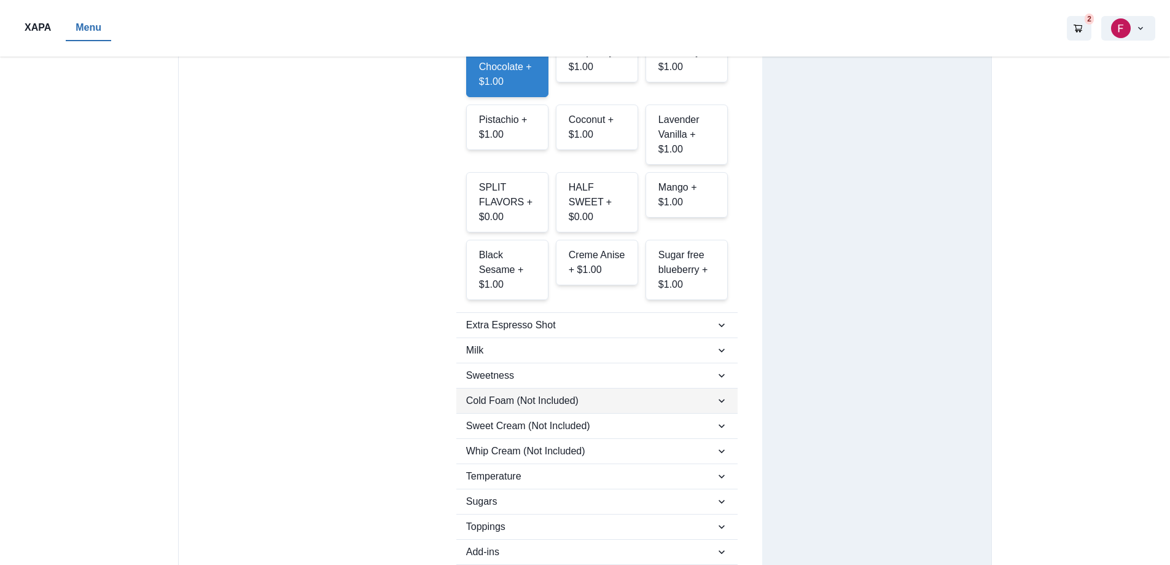
click at [656, 393] on span "Cold Foam (Not Included)" at bounding box center [590, 400] width 249 height 15
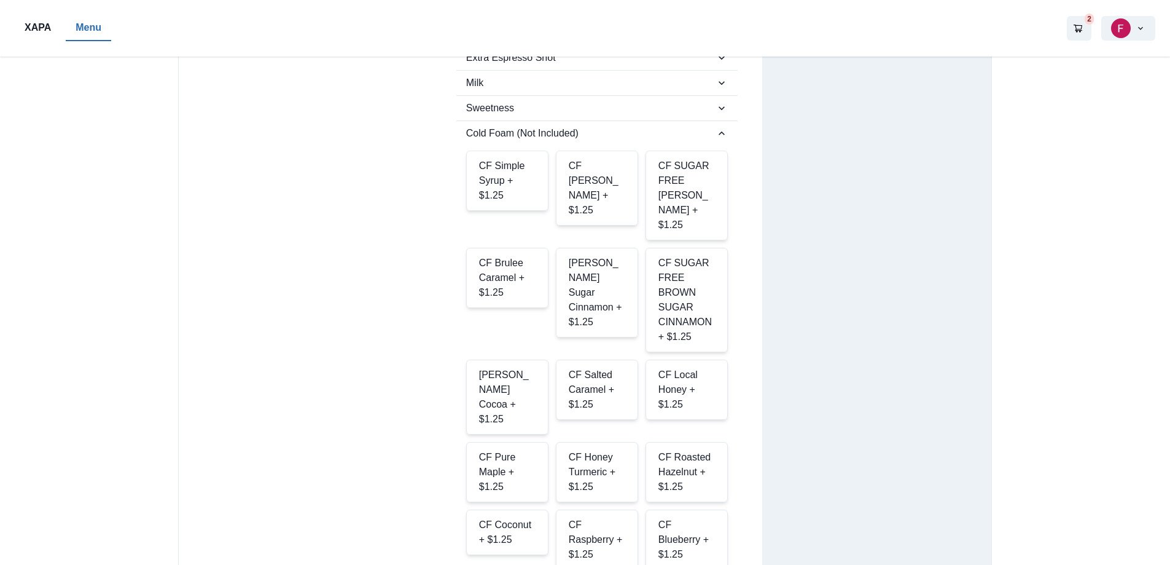
scroll to position [737, 0]
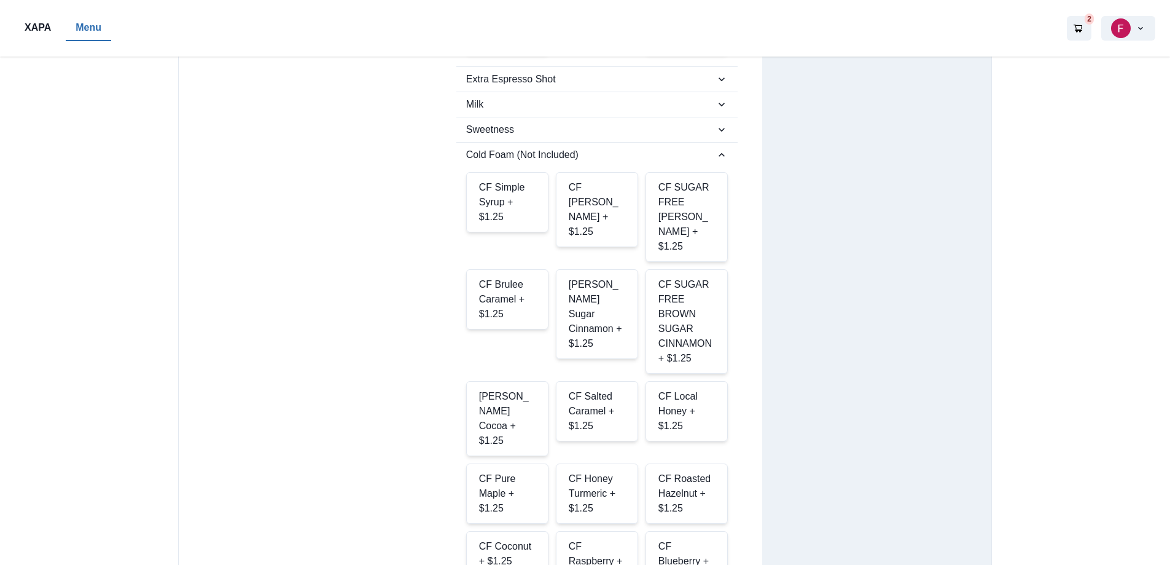
click at [506, 269] on div "CF Brulee Caramel + $1.25" at bounding box center [507, 299] width 82 height 60
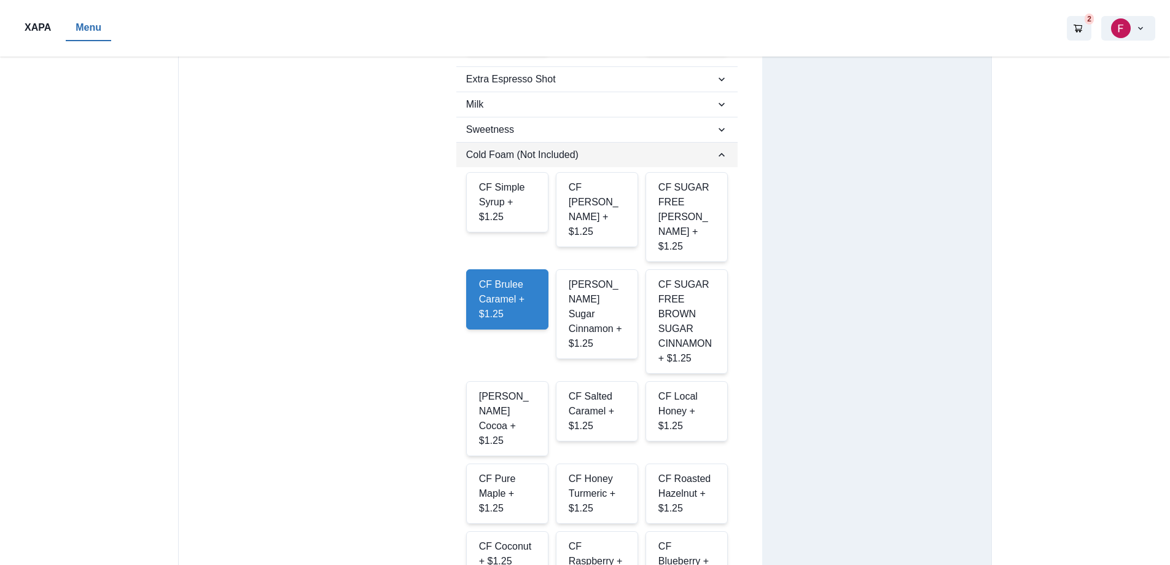
click at [525, 147] on span "Cold Foam (Not Included)" at bounding box center [590, 154] width 249 height 15
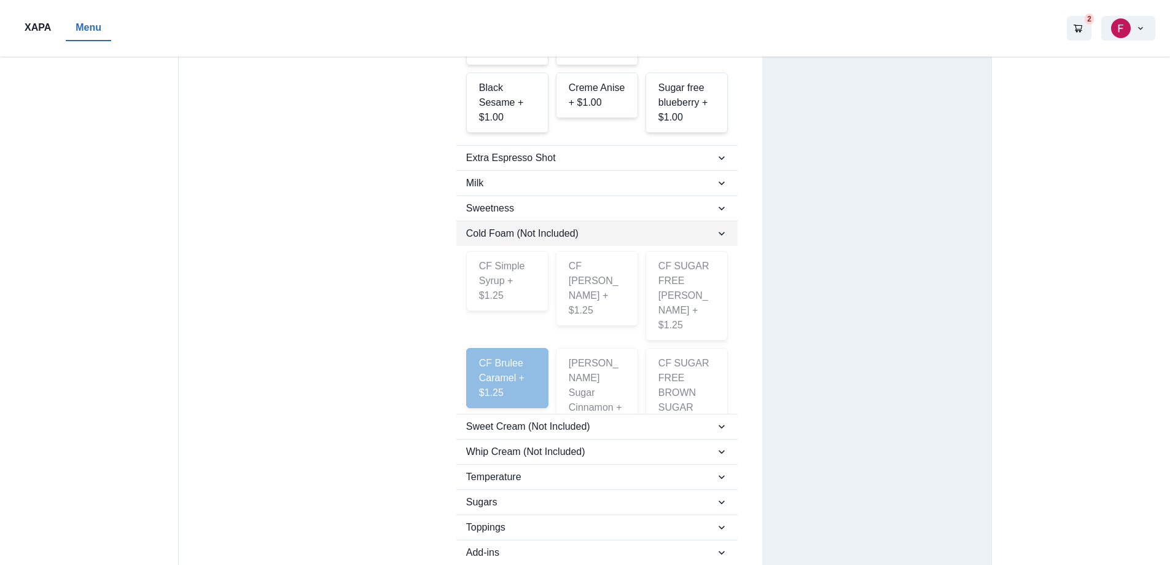
scroll to position [616, 0]
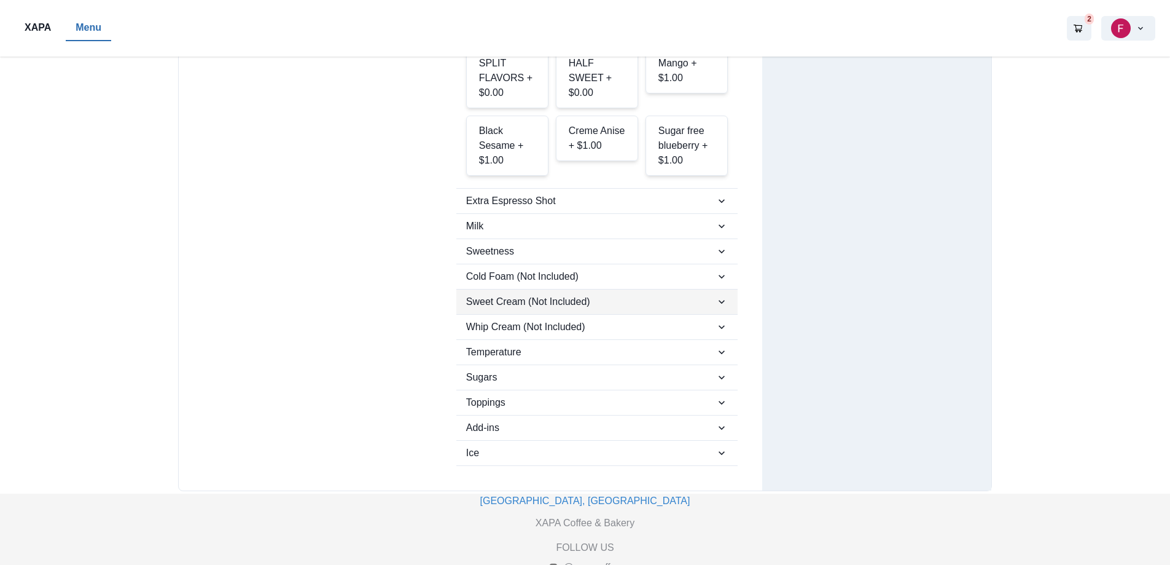
click at [611, 294] on span "Sweet Cream (Not Included)" at bounding box center [590, 301] width 249 height 15
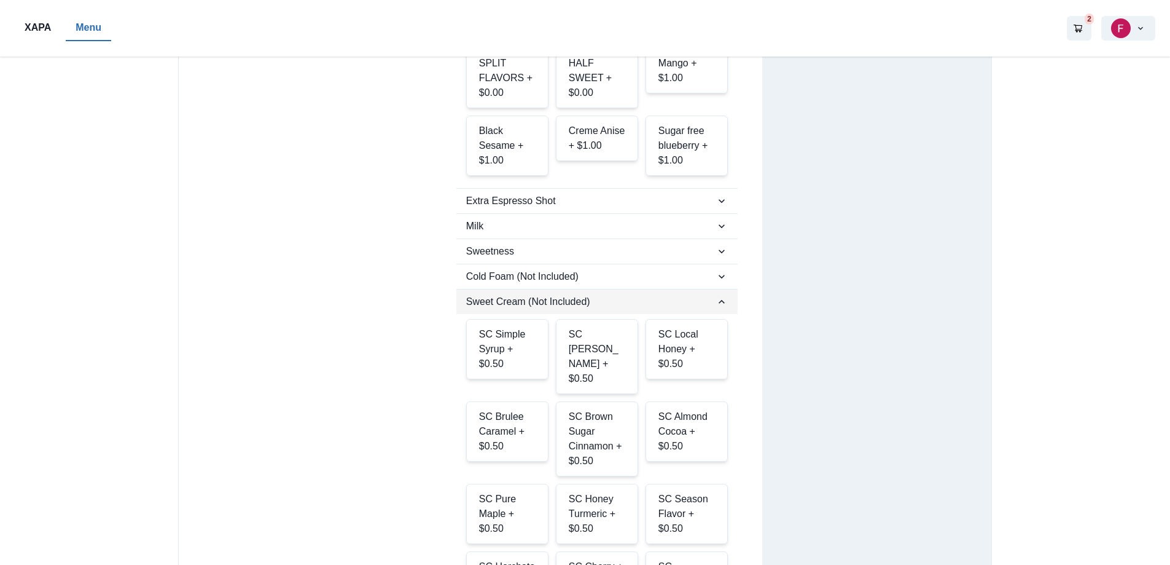
scroll to position [677, 0]
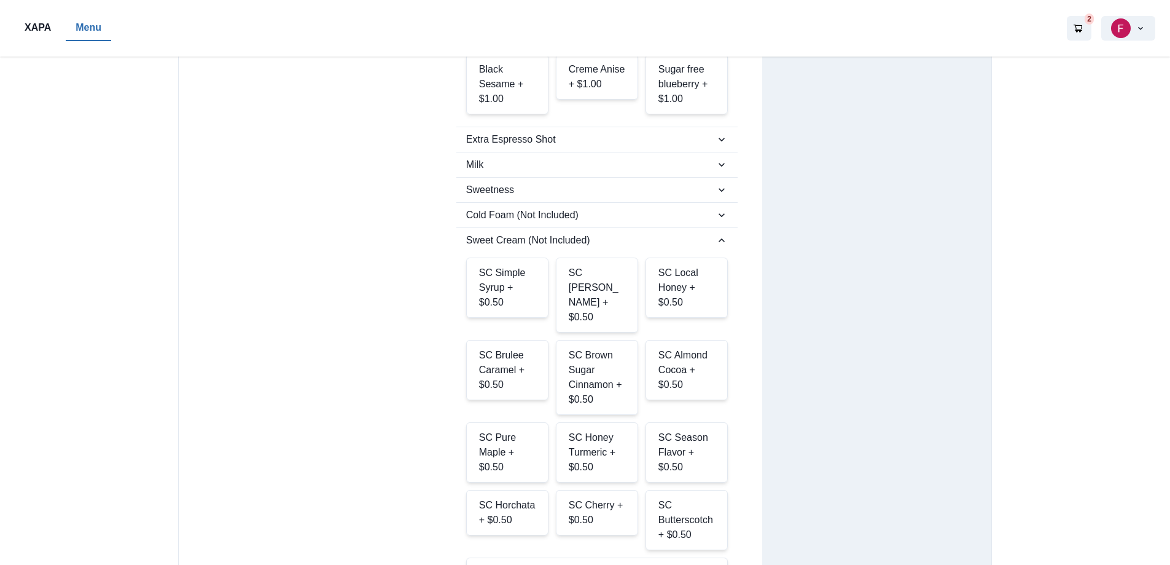
click at [515, 257] on div "SC Simple Syrup + $0.50" at bounding box center [507, 287] width 82 height 60
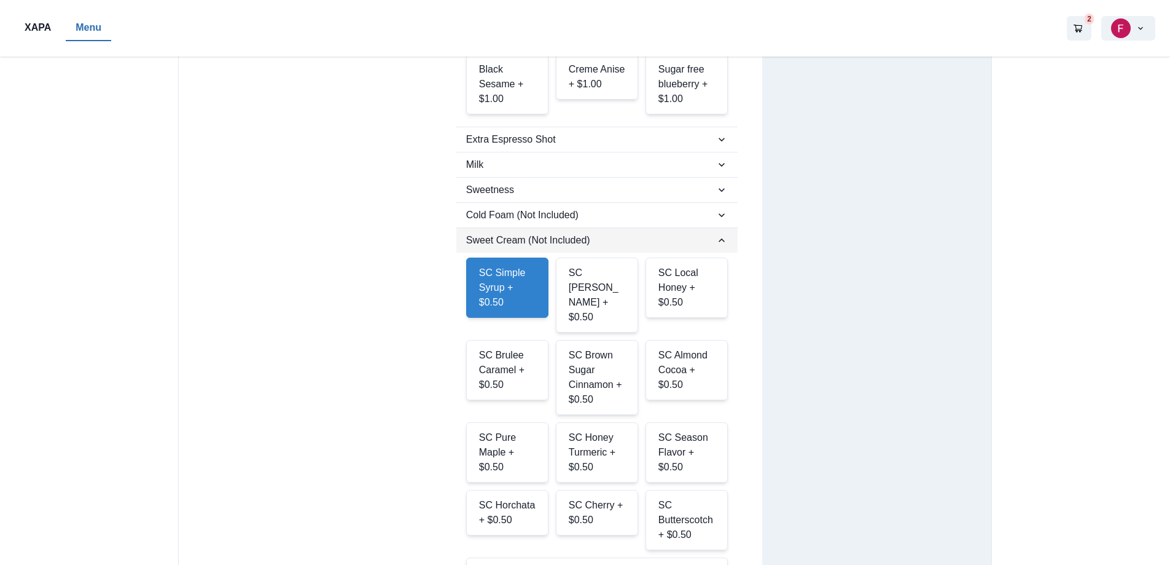
click at [558, 233] on span "Sweet Cream (Not Included)" at bounding box center [590, 240] width 249 height 15
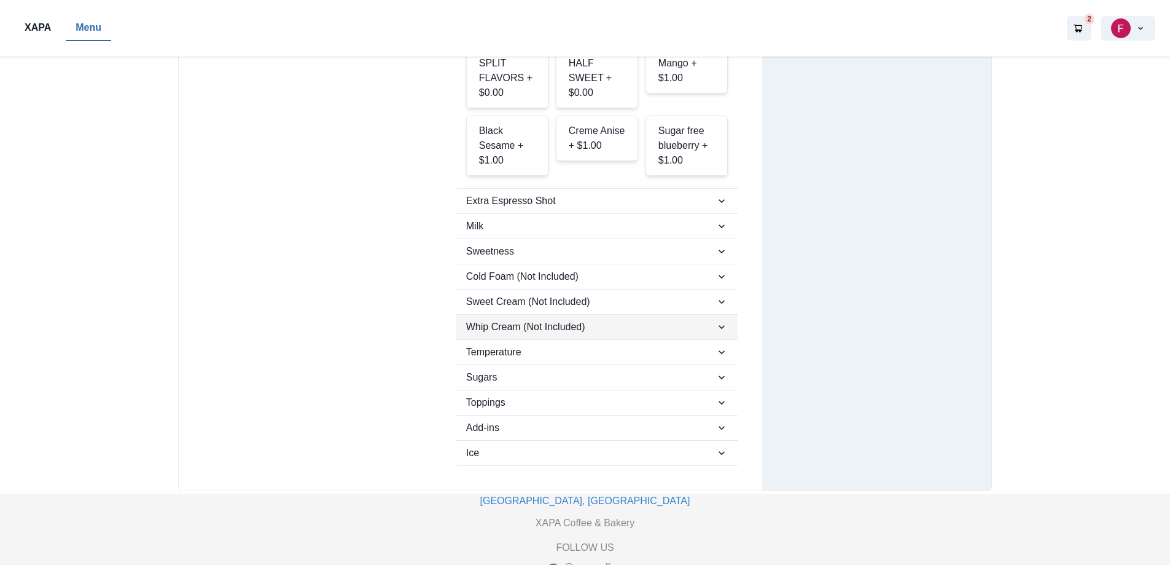
click at [579, 319] on span "Whip Cream (Not Included)" at bounding box center [590, 326] width 249 height 15
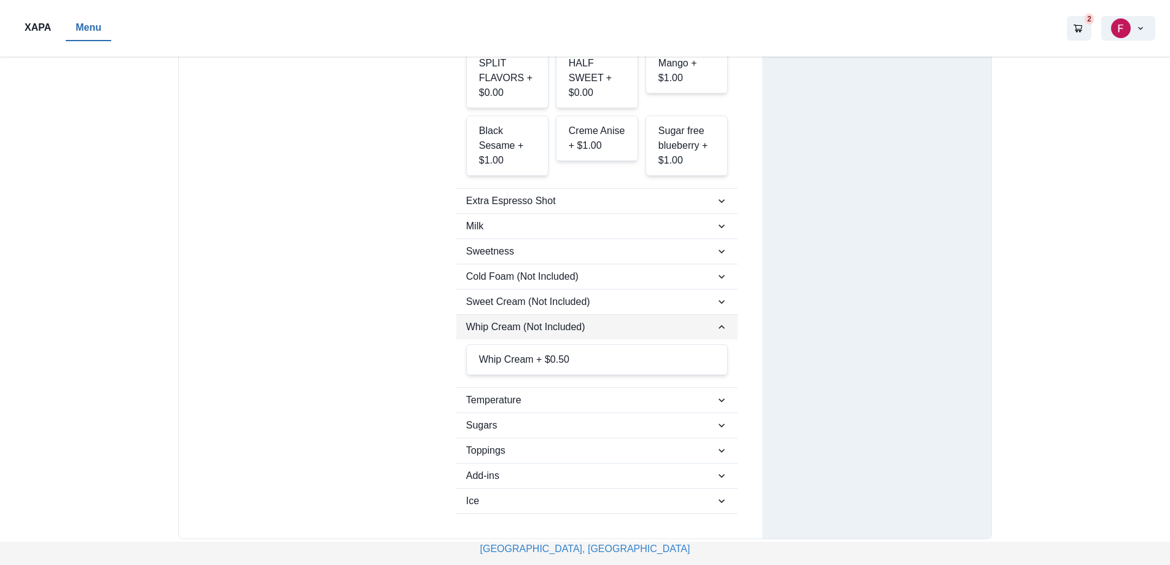
click at [579, 319] on span "Whip Cream (Not Included)" at bounding box center [590, 326] width 249 height 15
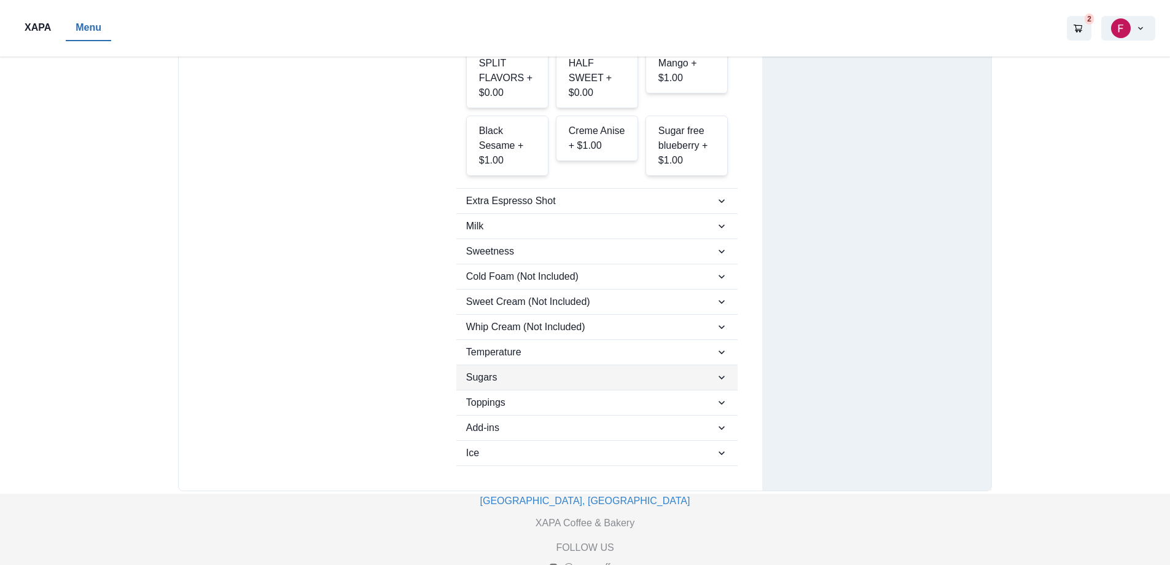
click at [571, 370] on span "Sugars" at bounding box center [590, 377] width 249 height 15
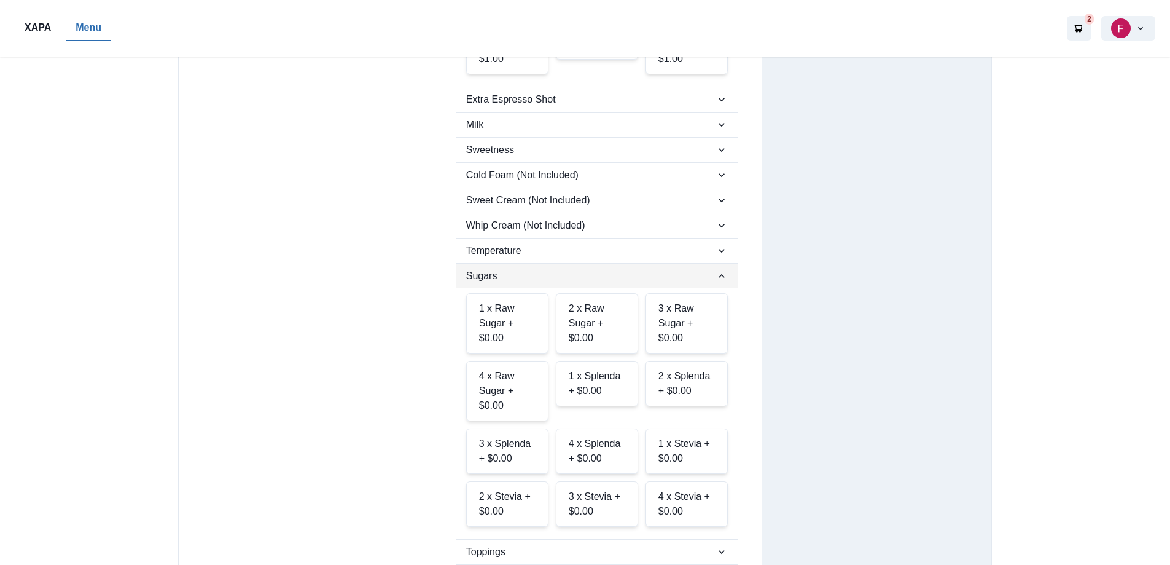
scroll to position [738, 0]
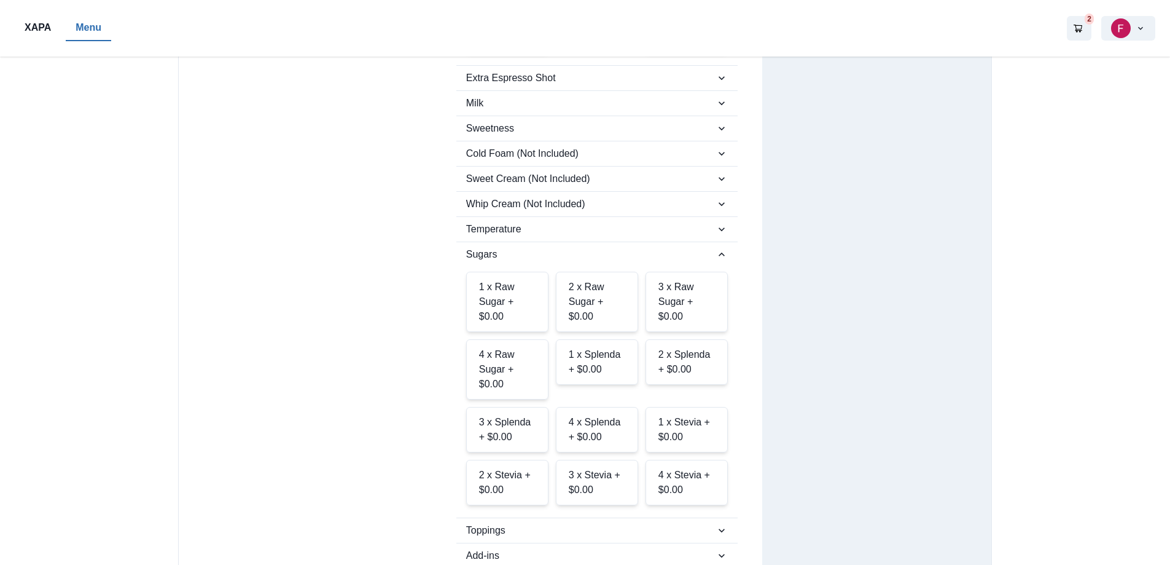
click at [603, 272] on div "2 x Raw Sugar + $0.00" at bounding box center [597, 302] width 82 height 60
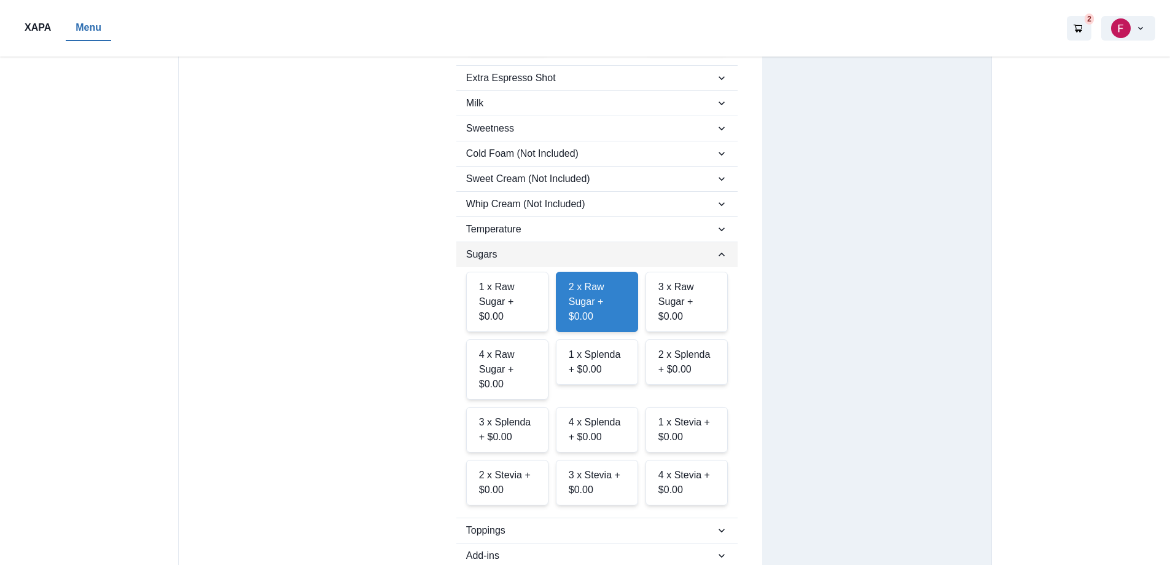
click at [631, 247] on span "Sugars" at bounding box center [590, 254] width 249 height 15
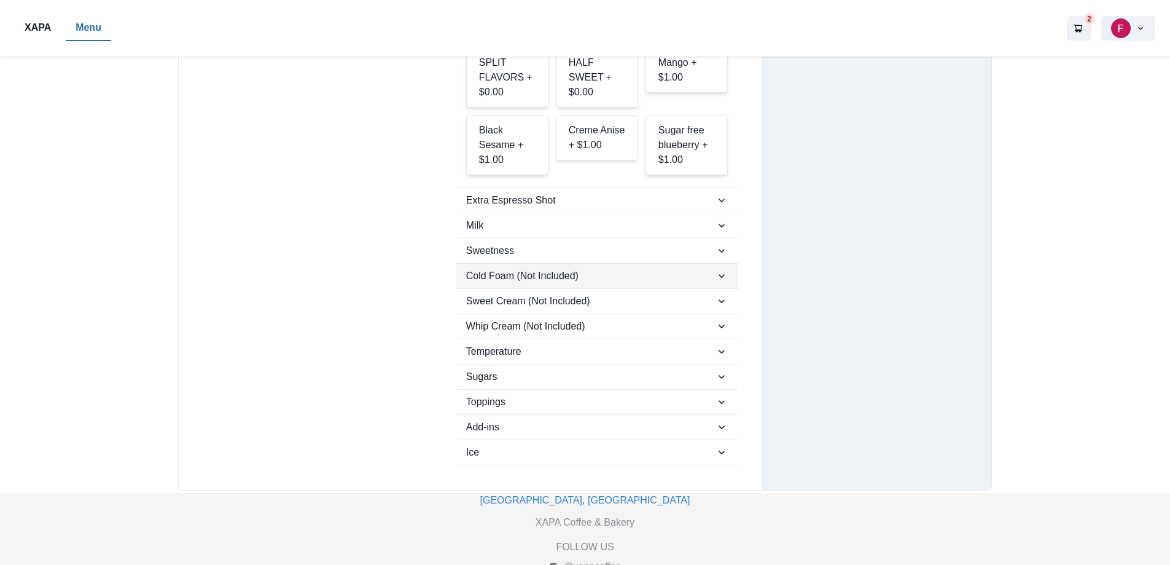
scroll to position [616, 0]
click at [630, 395] on span "Toppings" at bounding box center [590, 402] width 249 height 15
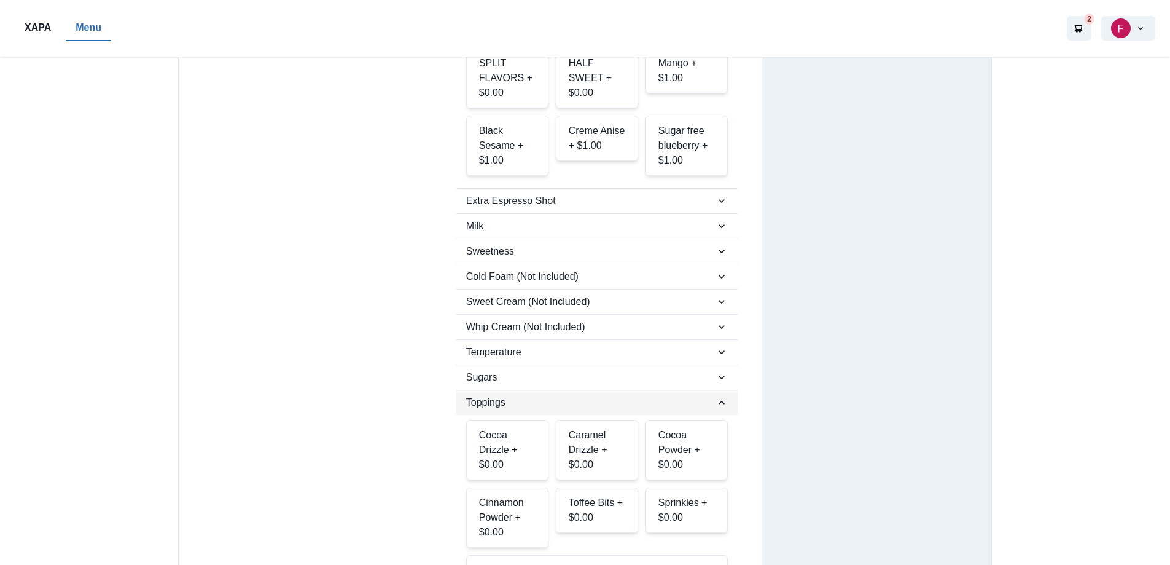
scroll to position [677, 0]
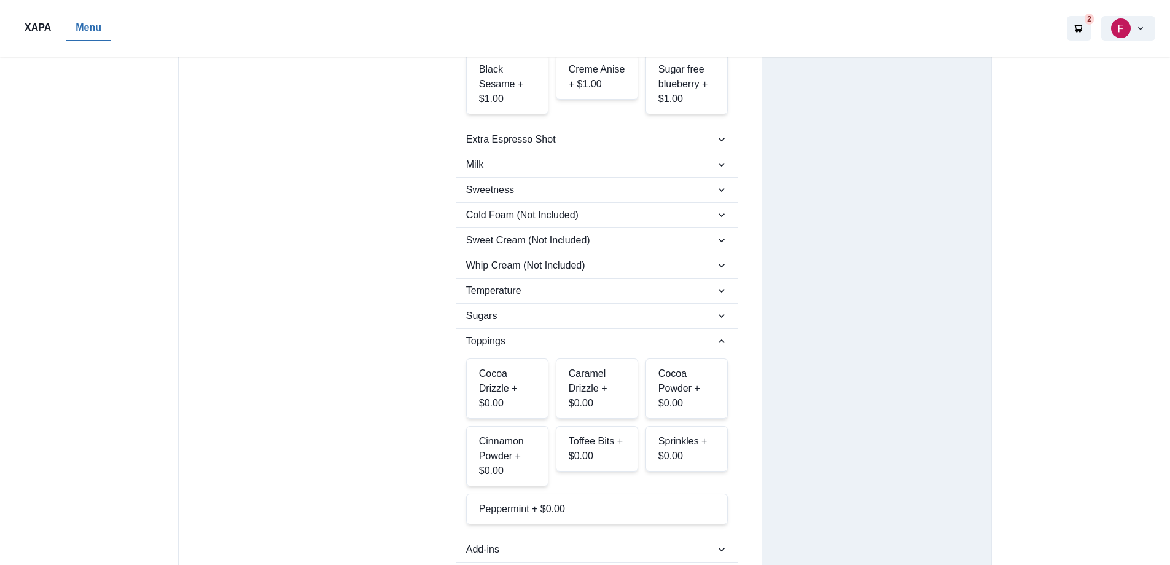
click at [591, 358] on div "Caramel Drizzle + $0.00" at bounding box center [597, 388] width 82 height 60
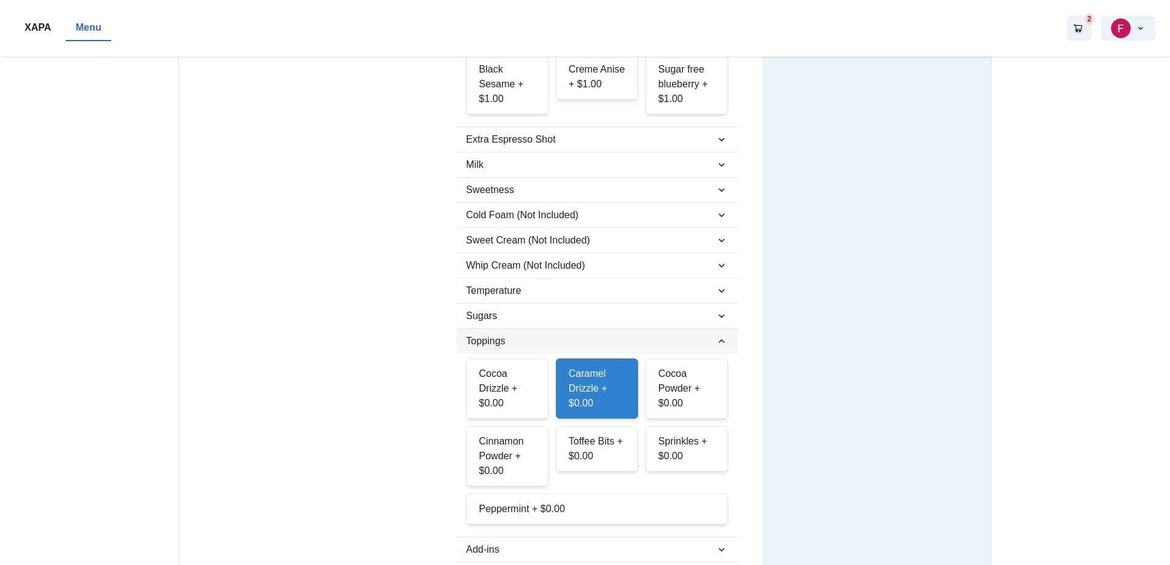
click at [593, 334] on span "Toppings" at bounding box center [590, 341] width 249 height 15
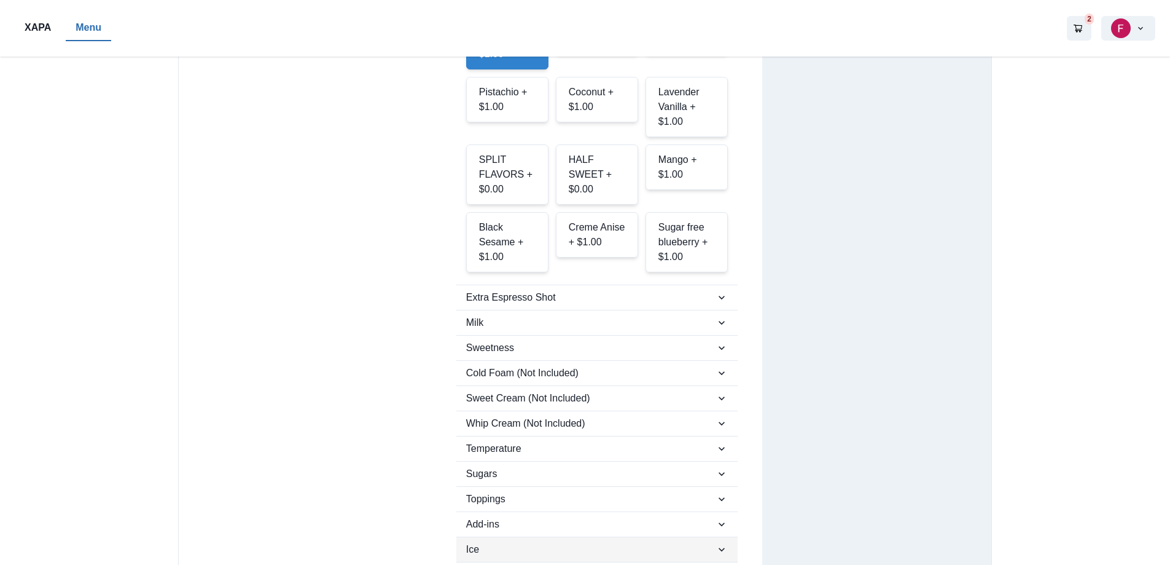
scroll to position [616, 0]
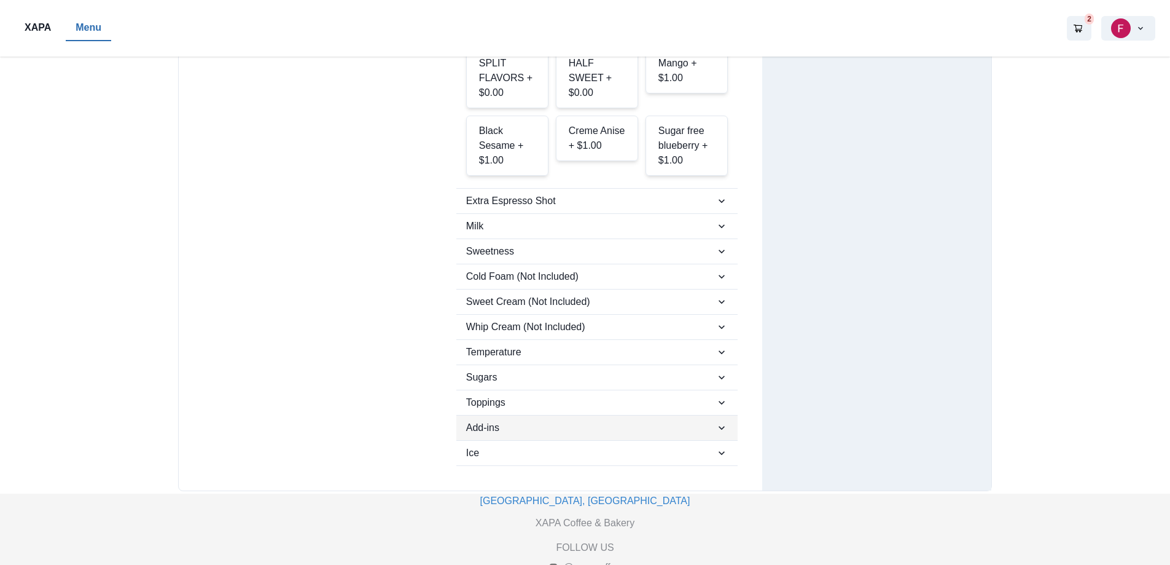
click at [510, 420] on span "Add-ins" at bounding box center [590, 427] width 249 height 15
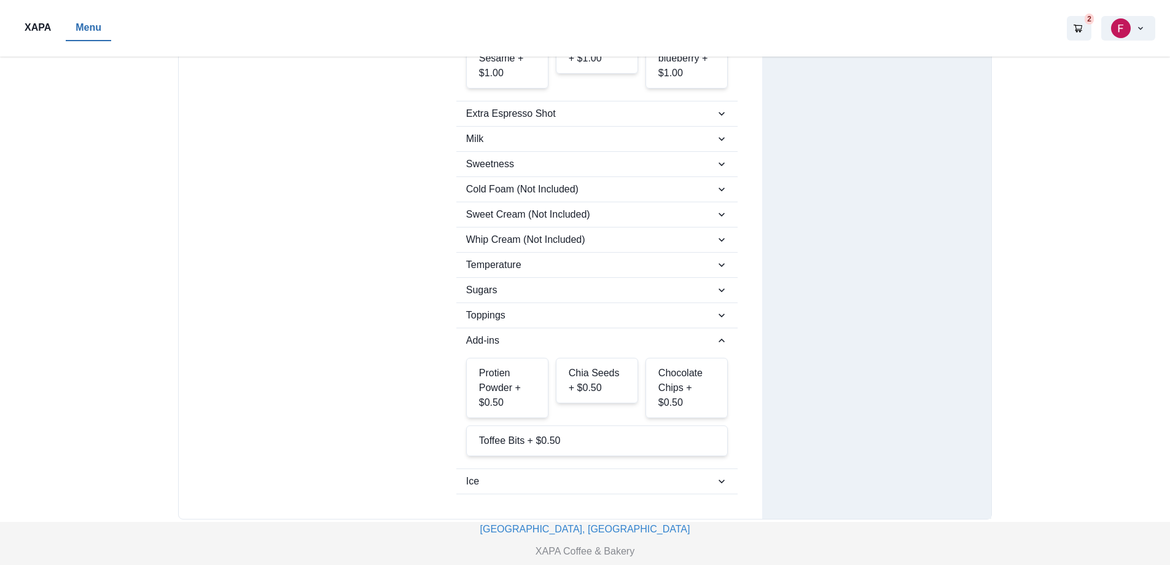
scroll to position [731, 0]
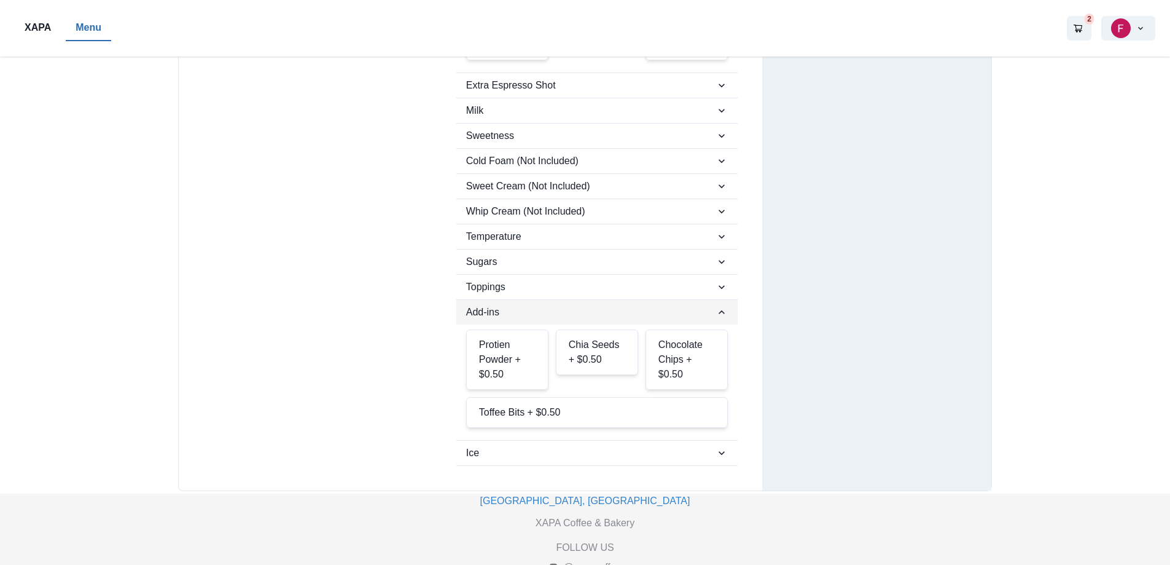
click at [634, 305] on span "Add-ins" at bounding box center [590, 312] width 249 height 15
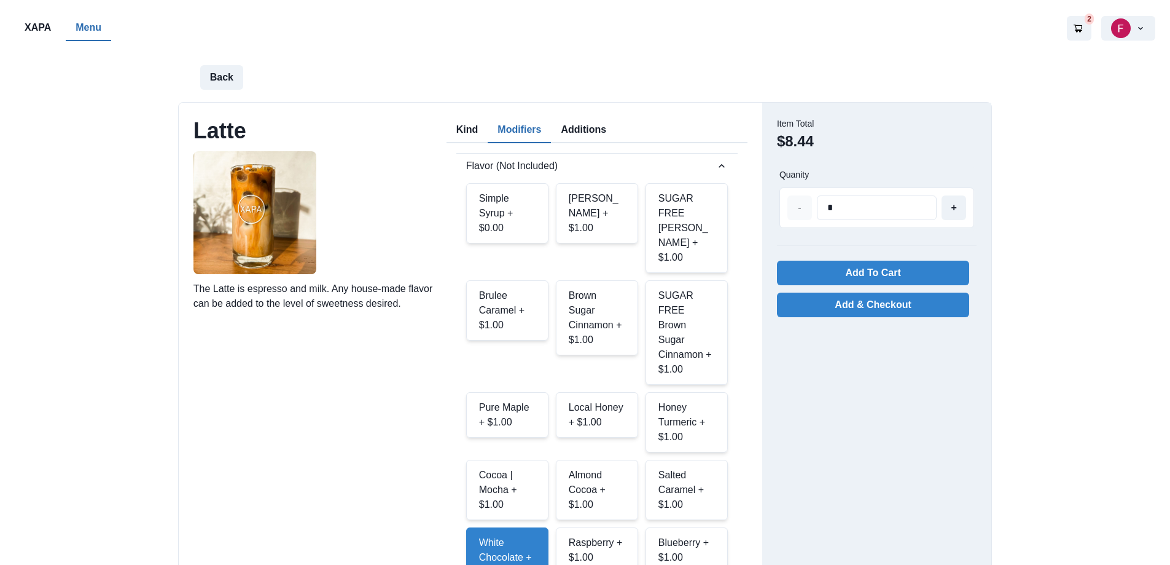
scroll to position [0, 0]
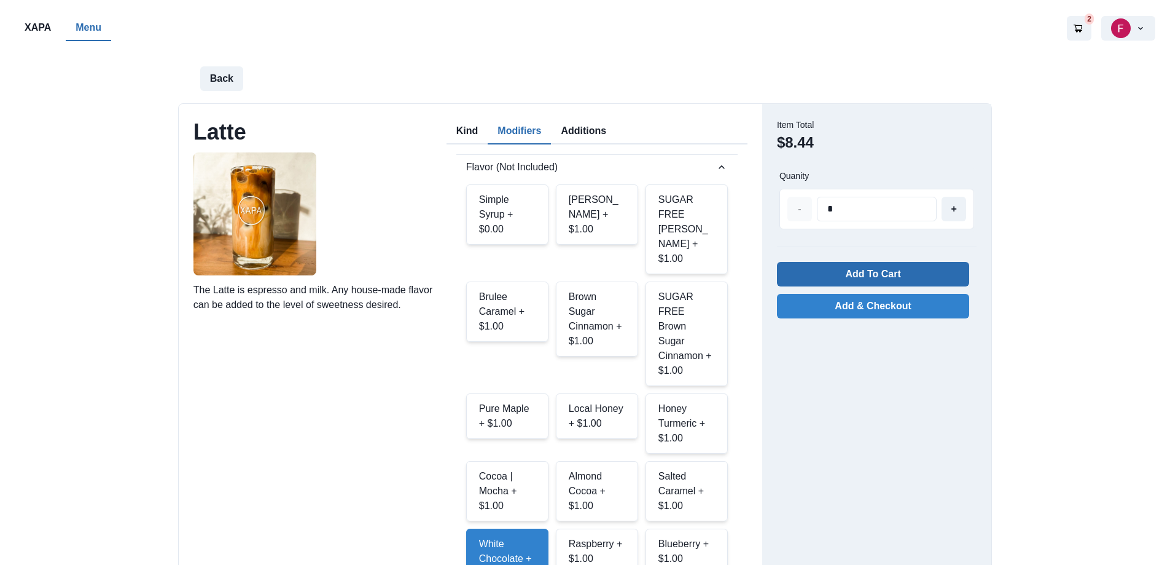
click at [906, 266] on button "Add To Cart" at bounding box center [873, 274] width 192 height 25
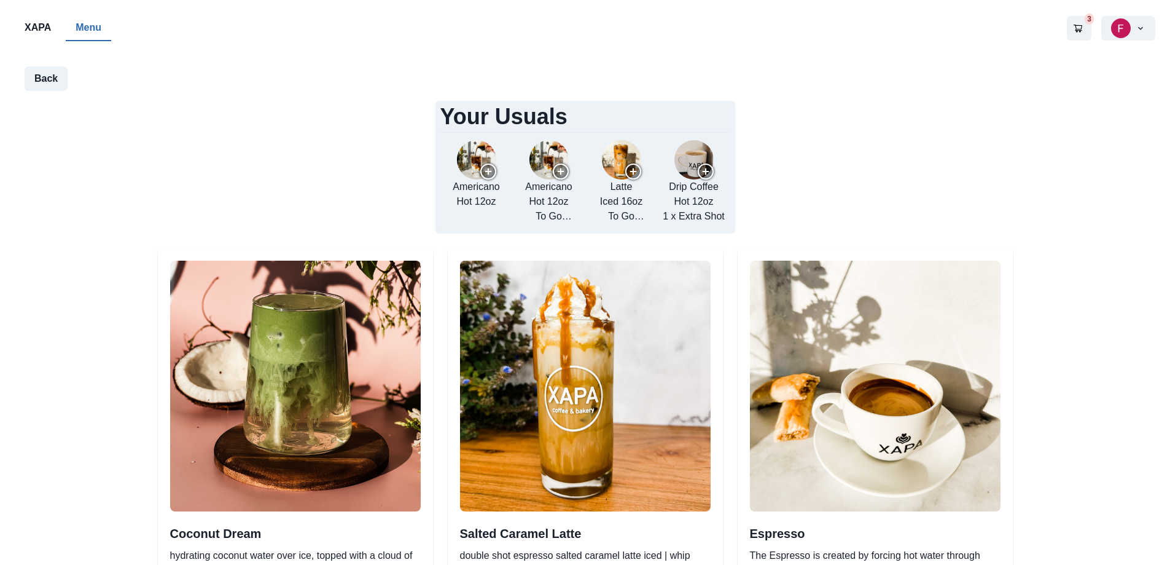
click at [485, 201] on p "Americano Hot 12oz" at bounding box center [476, 193] width 47 height 29
click at [486, 180] on p "Americano Hot 12oz" at bounding box center [476, 193] width 47 height 29
click at [496, 162] on img "add re-order Americano to cart" at bounding box center [476, 159] width 39 height 39
click at [1078, 34] on button "6" at bounding box center [1079, 28] width 25 height 25
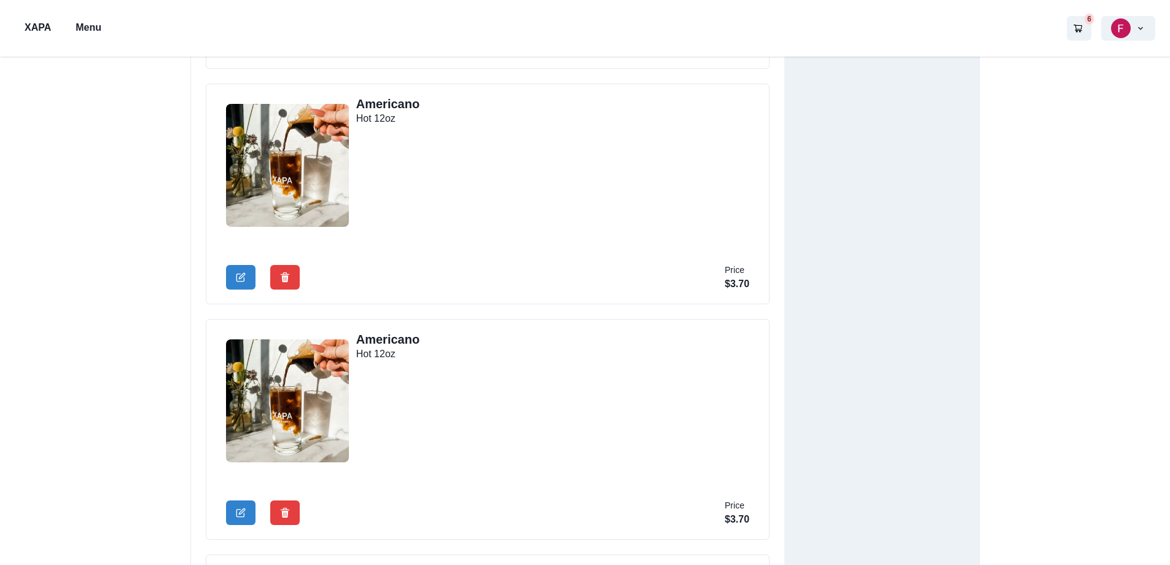
scroll to position [799, 0]
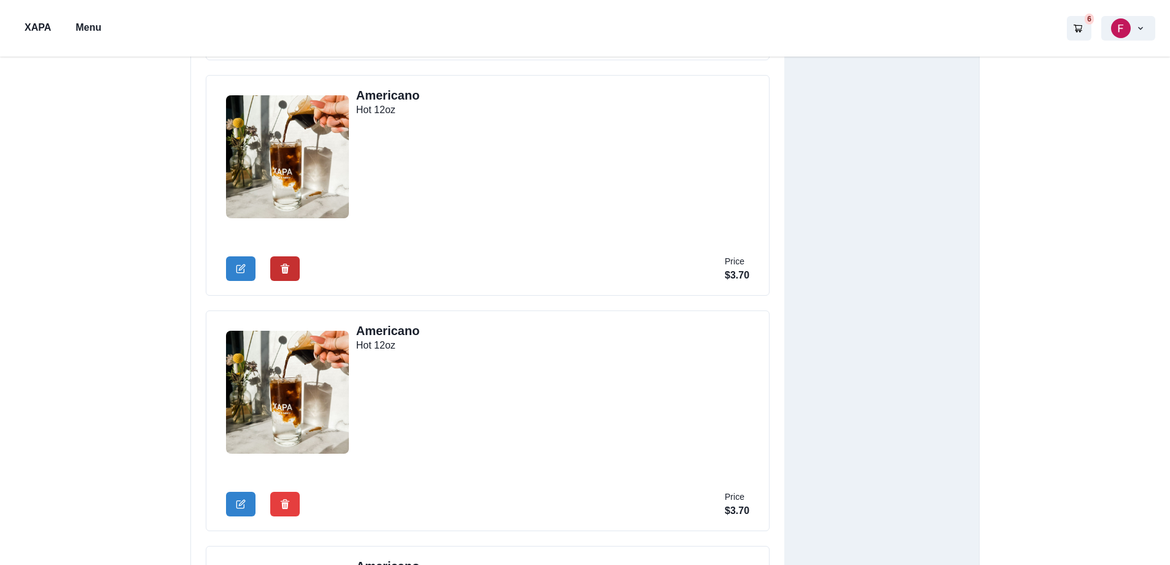
click at [276, 268] on button "Delete Cart Item" at bounding box center [284, 268] width 29 height 25
click at [289, 499] on icon "Delete Cart Item" at bounding box center [285, 504] width 10 height 10
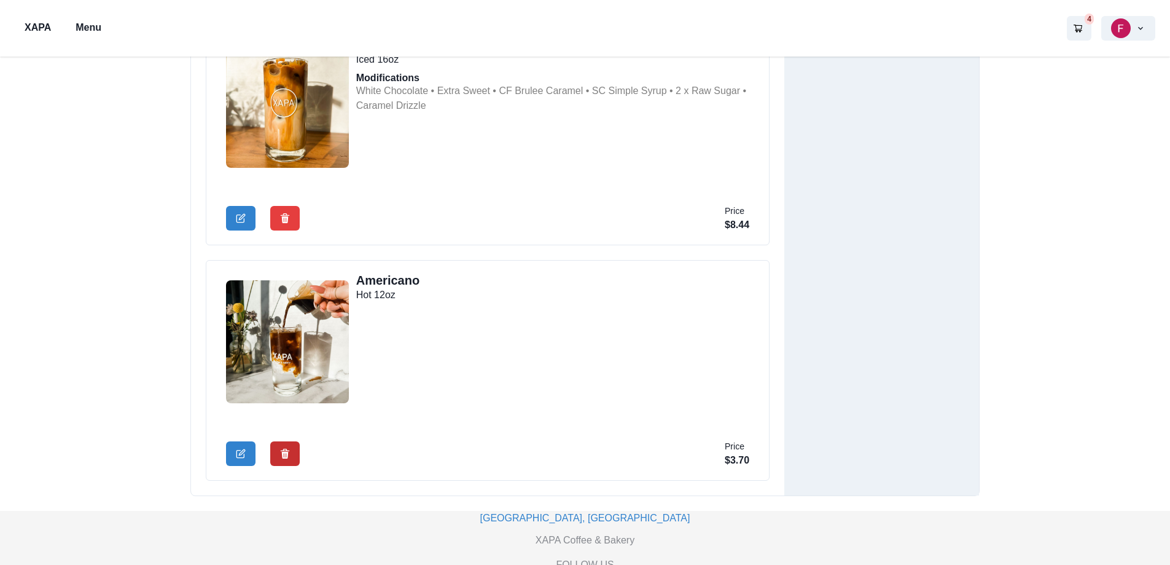
click at [276, 455] on button "Delete Cart Item" at bounding box center [284, 453] width 29 height 25
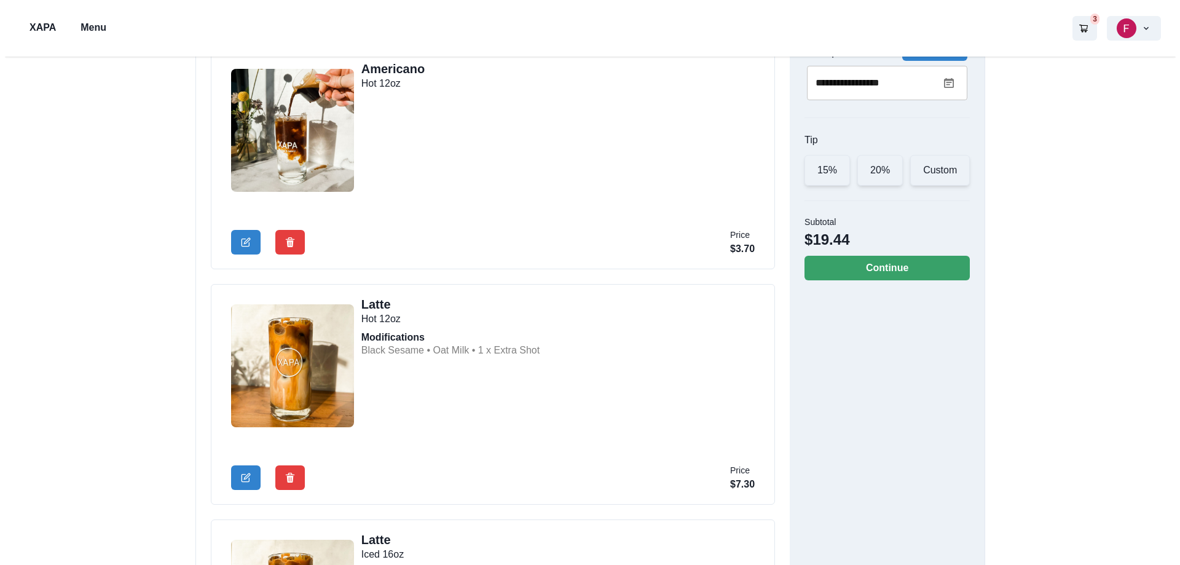
scroll to position [0, 0]
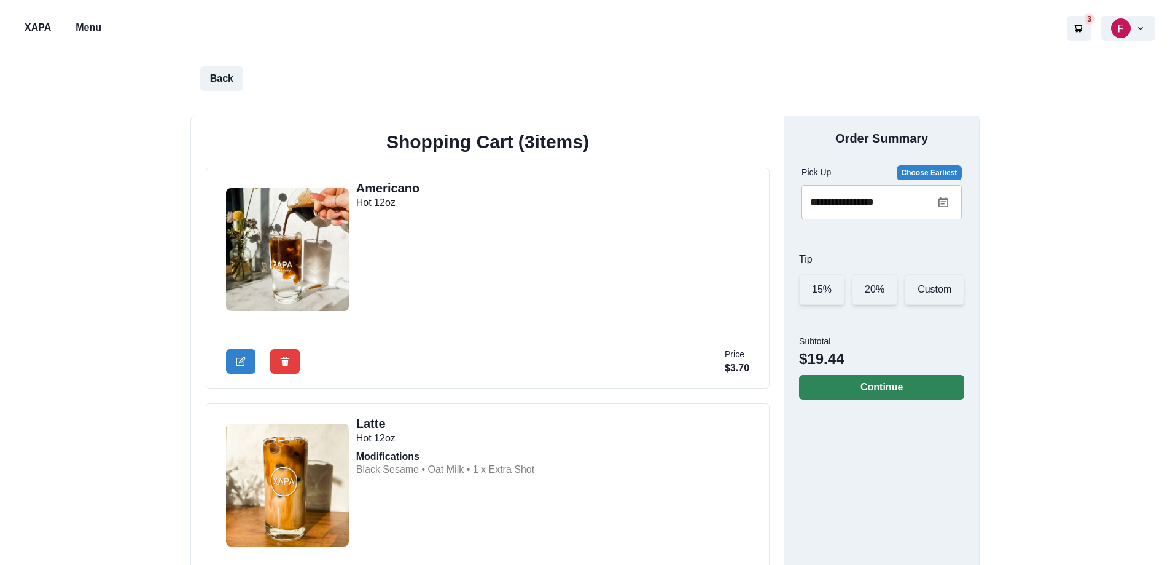
click at [844, 384] on button "Continue" at bounding box center [881, 387] width 165 height 25
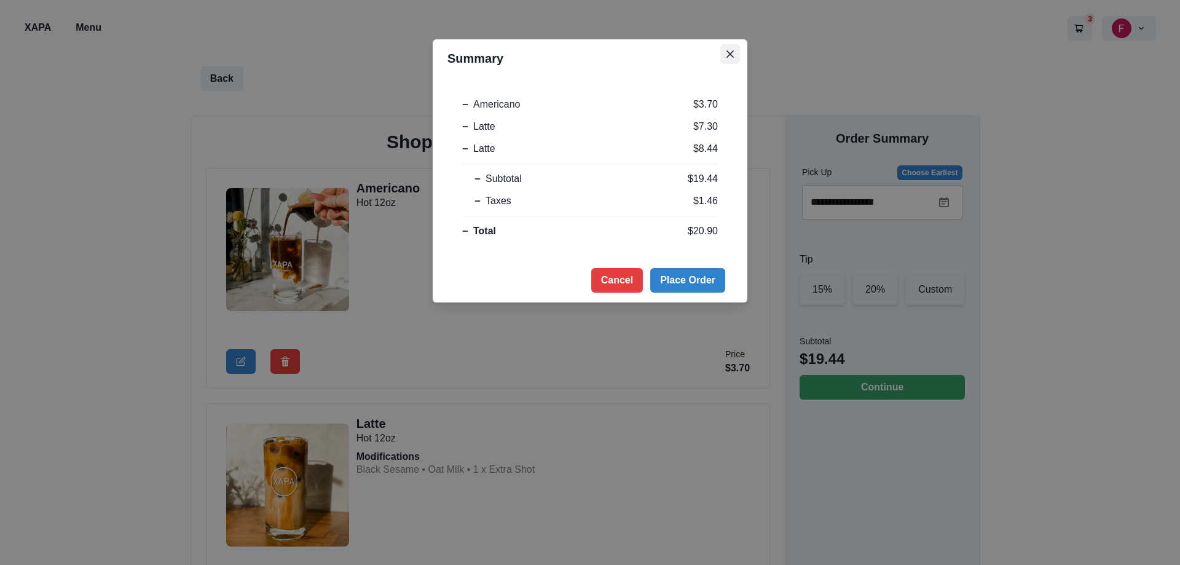
click at [724, 58] on button "Close" at bounding box center [730, 54] width 20 height 20
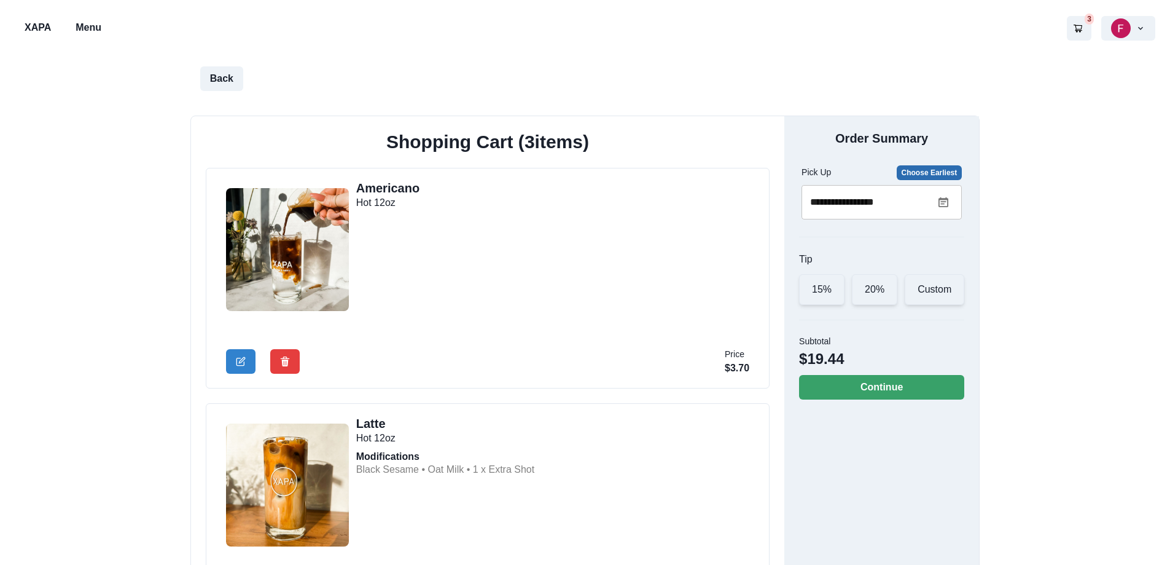
click at [920, 175] on button "Choose Earliest" at bounding box center [930, 172] width 66 height 15
click at [947, 200] on icon at bounding box center [944, 202] width 10 height 10
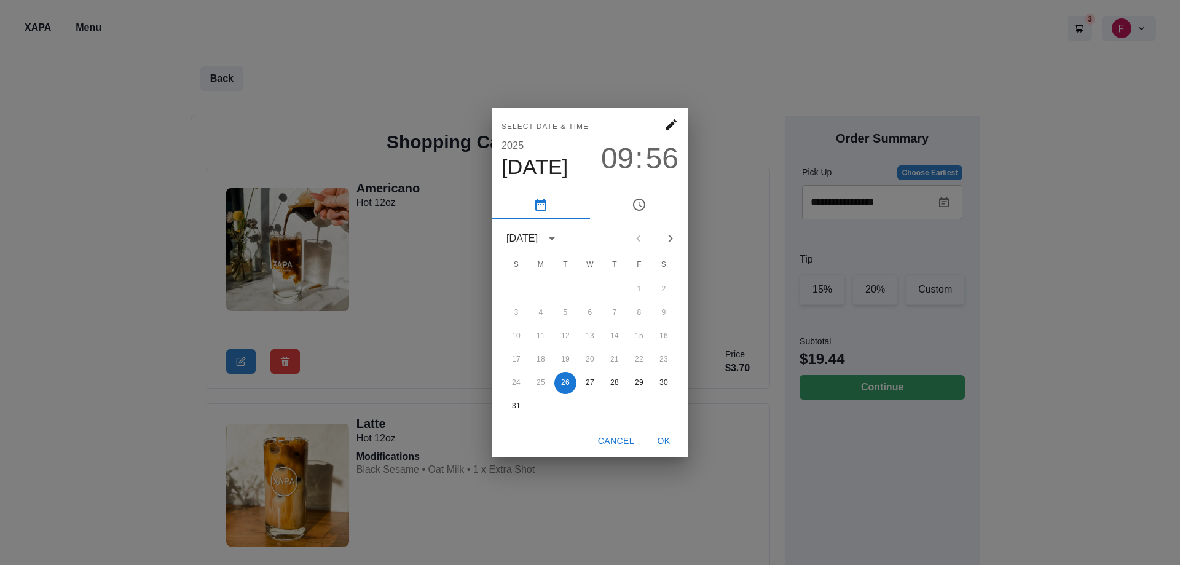
click at [669, 157] on span "56" at bounding box center [662, 158] width 33 height 34
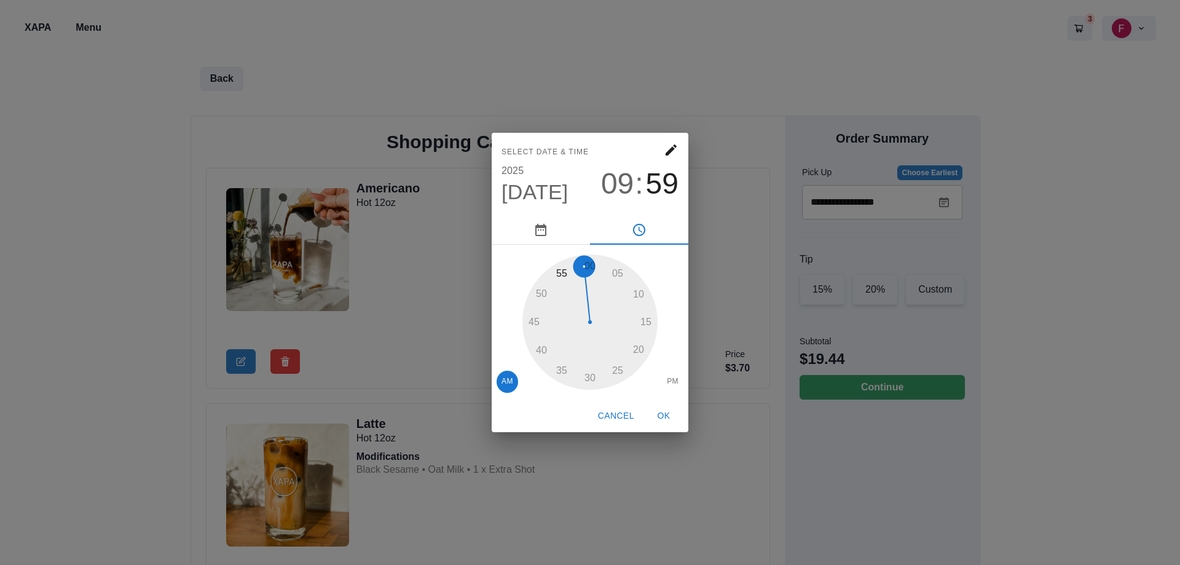
drag, startPoint x: 571, startPoint y: 272, endPoint x: 606, endPoint y: 260, distance: 37.7
click at [606, 260] on div at bounding box center [589, 321] width 135 height 135
click at [627, 181] on span "09" at bounding box center [617, 183] width 33 height 34
drag, startPoint x: 528, startPoint y: 324, endPoint x: 536, endPoint y: 286, distance: 38.8
click at [536, 286] on div at bounding box center [589, 321] width 135 height 135
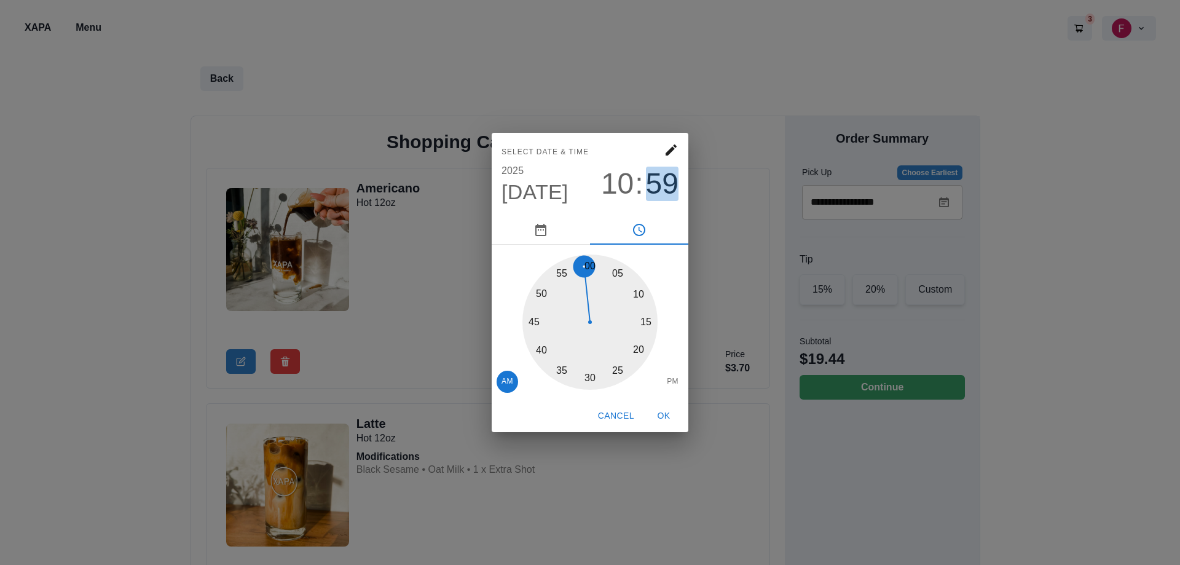
drag, startPoint x: 660, startPoint y: 173, endPoint x: 656, endPoint y: 181, distance: 8.8
click at [660, 174] on span "59" at bounding box center [662, 183] width 33 height 34
drag, startPoint x: 584, startPoint y: 266, endPoint x: 590, endPoint y: 260, distance: 9.1
click at [590, 260] on div at bounding box center [589, 321] width 135 height 135
type input "**********"
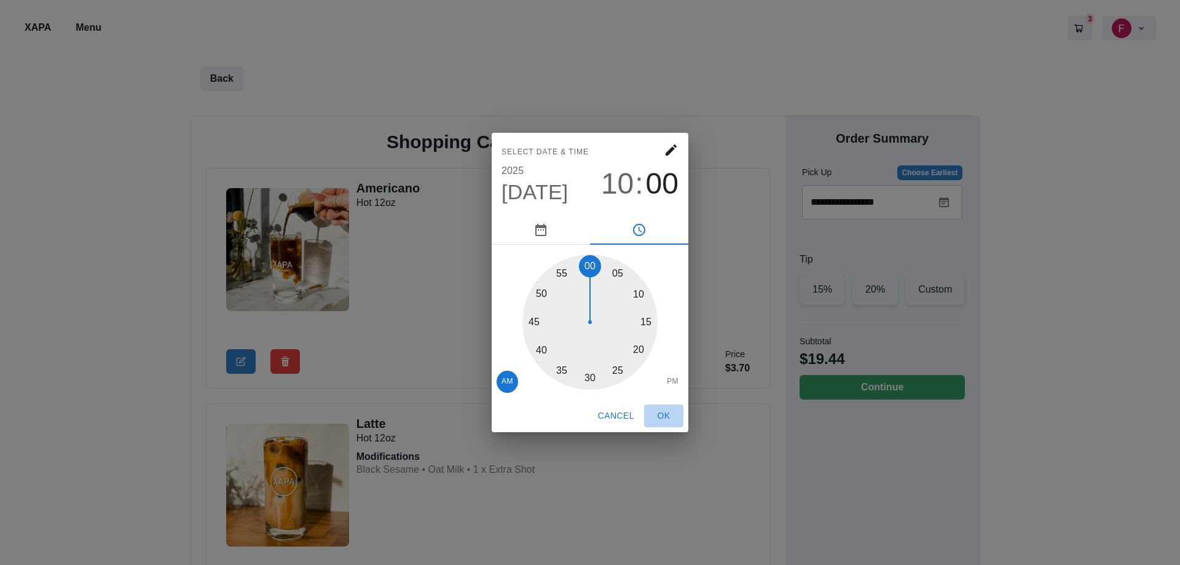
click at [660, 423] on button "OK" at bounding box center [663, 415] width 39 height 23
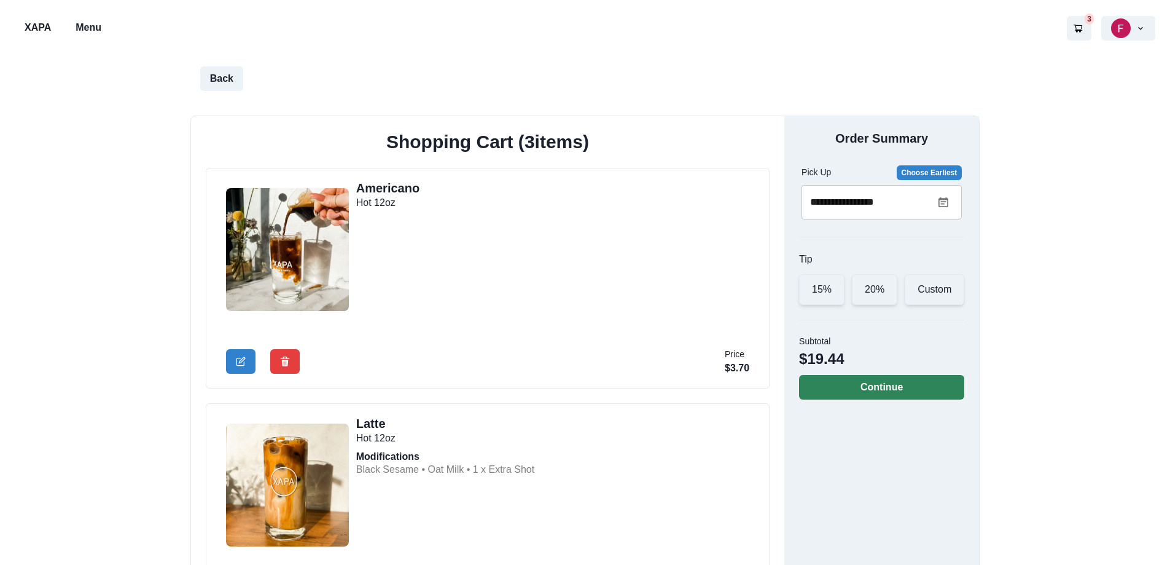
click at [897, 384] on button "Continue" at bounding box center [881, 387] width 165 height 25
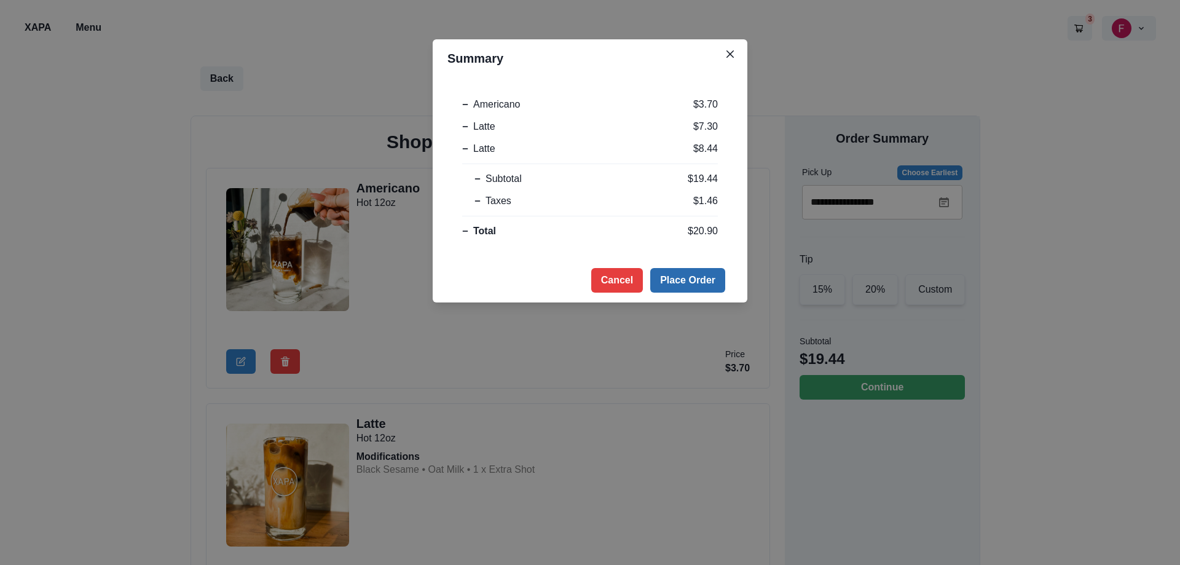
click at [687, 286] on button "Place Order" at bounding box center [687, 280] width 75 height 25
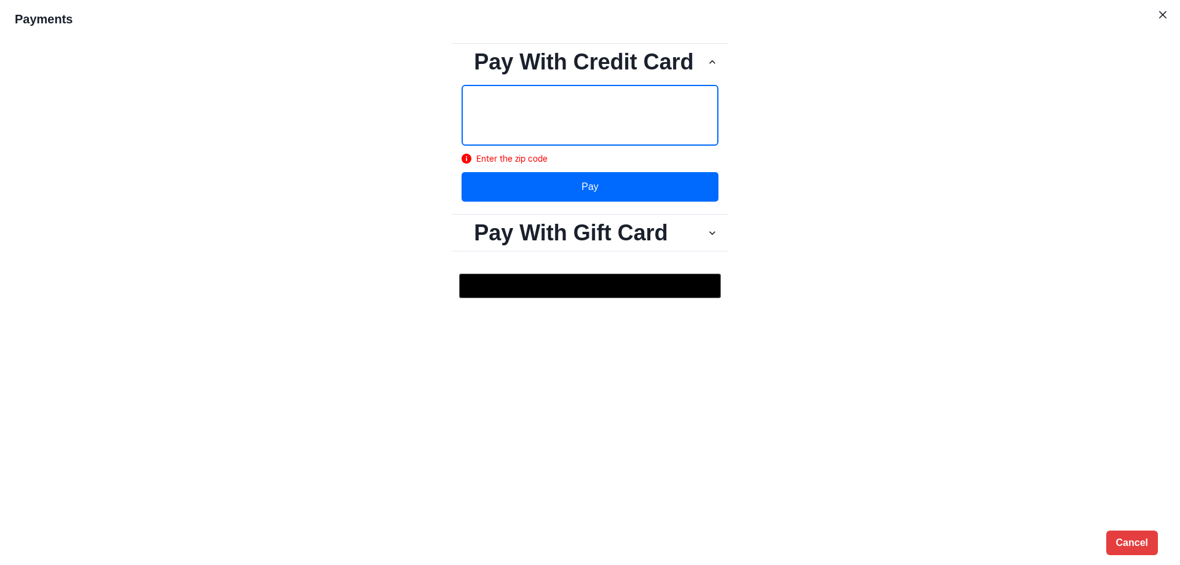
click at [510, 200] on button "Pay" at bounding box center [589, 186] width 257 height 29
